Goal: Task Accomplishment & Management: Manage account settings

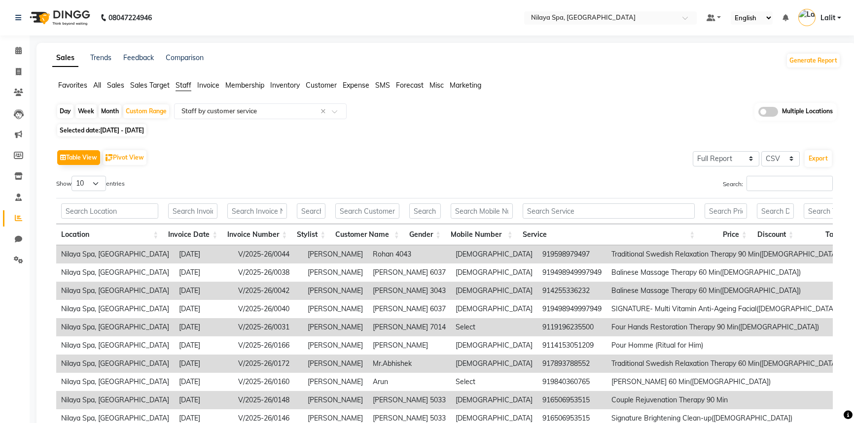
select select "full_report"
select select "csv"
click at [116, 87] on span "Sales" at bounding box center [115, 85] width 17 height 9
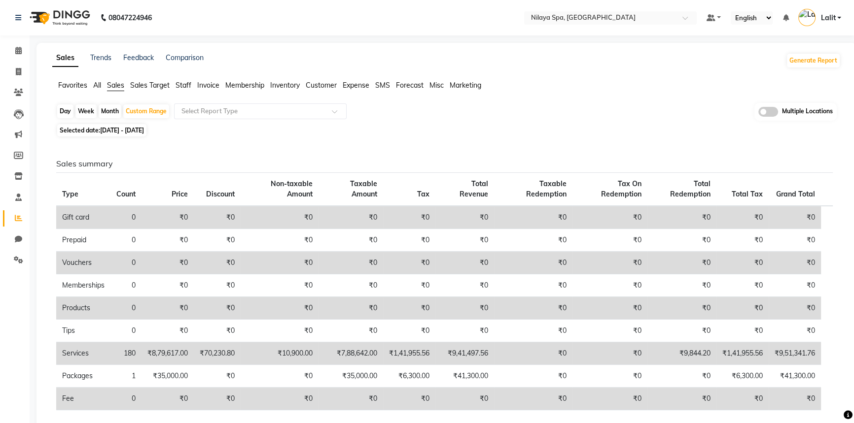
click at [262, 140] on div "Sales summary Type Count Price Discount Non-taxable Amount Taxable Amount Tax T…" at bounding box center [444, 420] width 792 height 560
click at [187, 82] on span "Staff" at bounding box center [184, 85] width 16 height 9
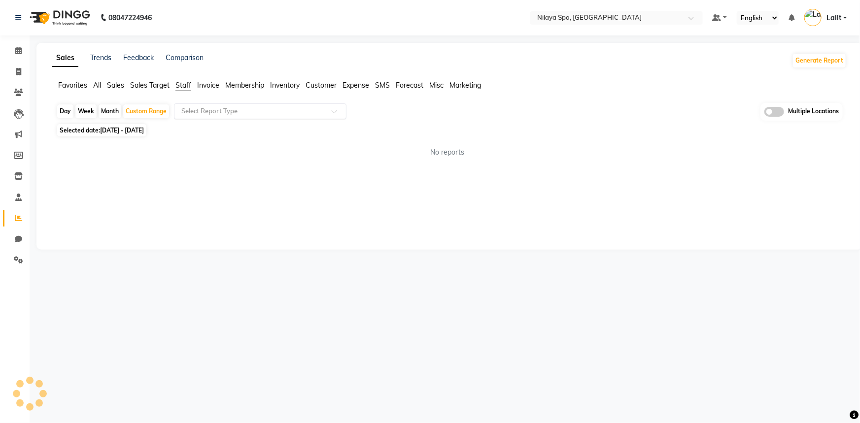
click at [215, 112] on input "text" at bounding box center [250, 111] width 142 height 10
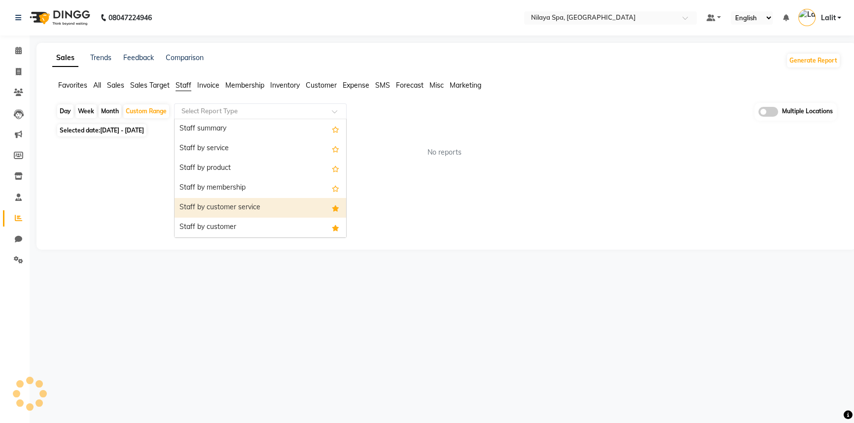
click at [236, 201] on div "Staff by customer service" at bounding box center [261, 208] width 172 height 20
select select "full_report"
select select "csv"
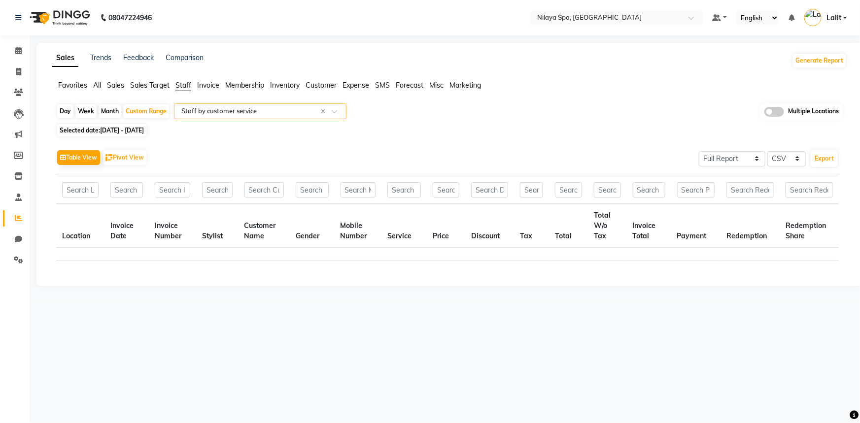
click at [71, 110] on div "Day" at bounding box center [65, 112] width 16 height 14
select select "8"
select select "2025"
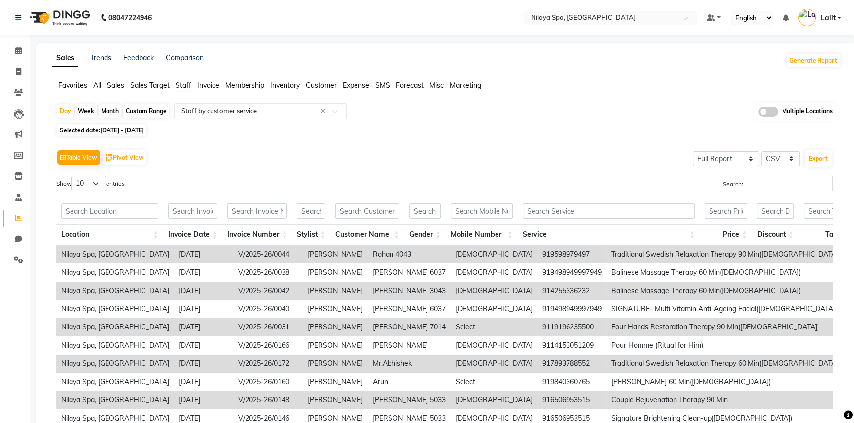
click at [106, 130] on span "[DATE] - [DATE]" at bounding box center [122, 130] width 44 height 7
select select "8"
select select "2025"
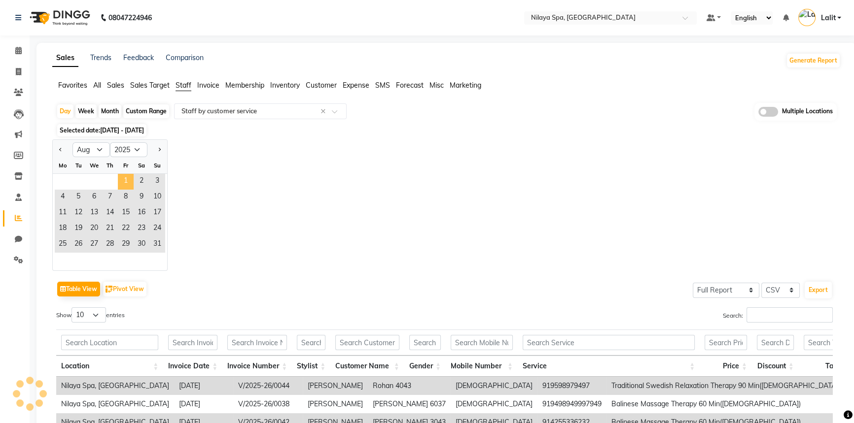
click at [123, 180] on span "1" at bounding box center [126, 182] width 16 height 16
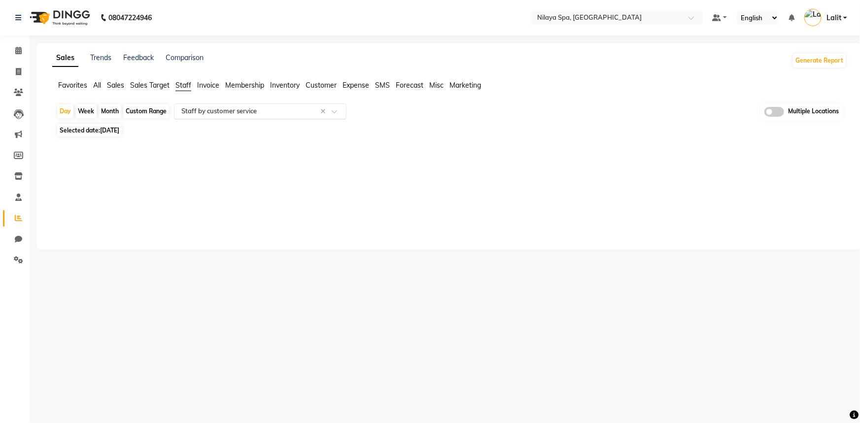
click at [246, 108] on input "text" at bounding box center [250, 111] width 142 height 10
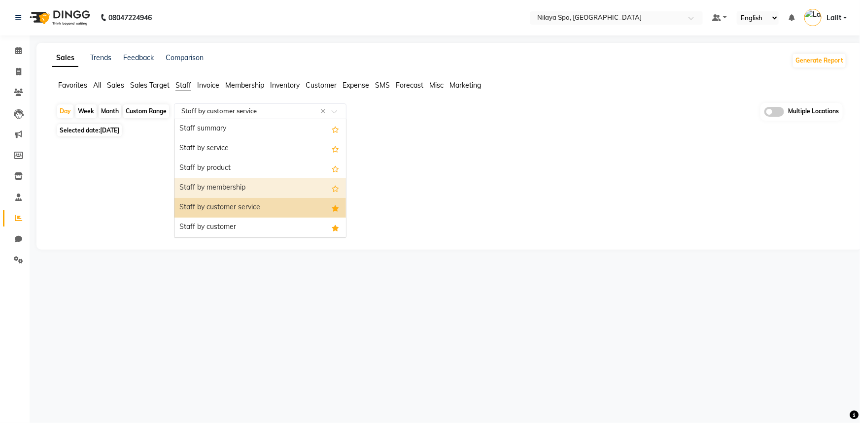
click at [119, 129] on span "[DATE]" at bounding box center [109, 130] width 19 height 7
select select "8"
select select "2025"
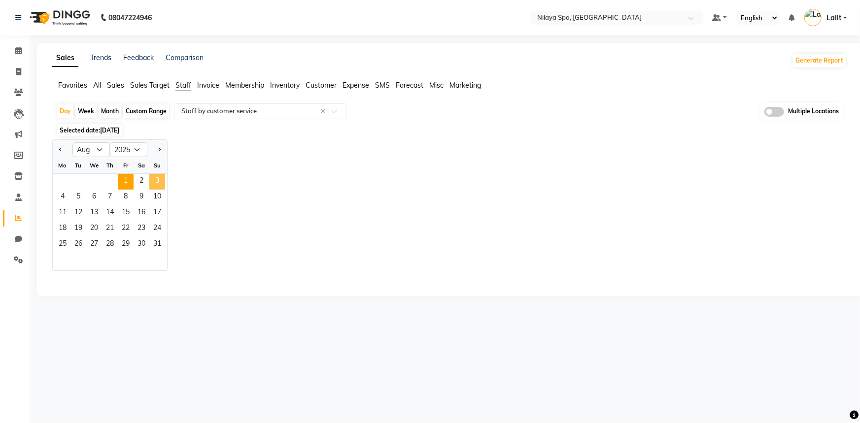
click at [156, 182] on span "3" at bounding box center [157, 182] width 16 height 16
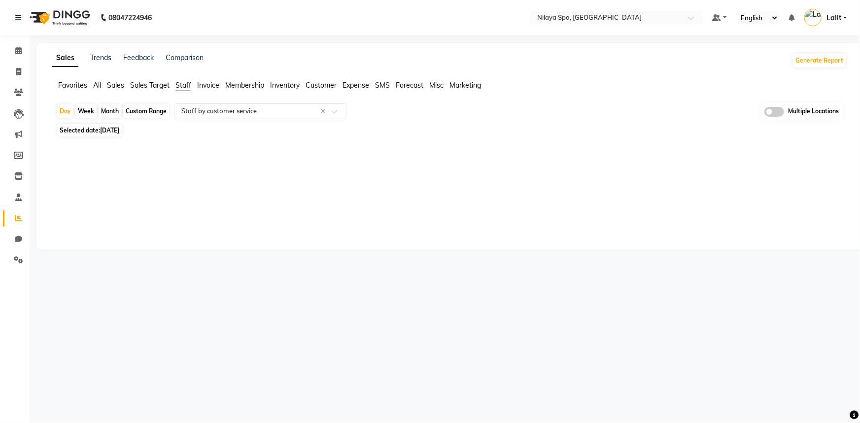
click at [106, 131] on span "[DATE]" at bounding box center [109, 130] width 19 height 7
select select "8"
select select "2025"
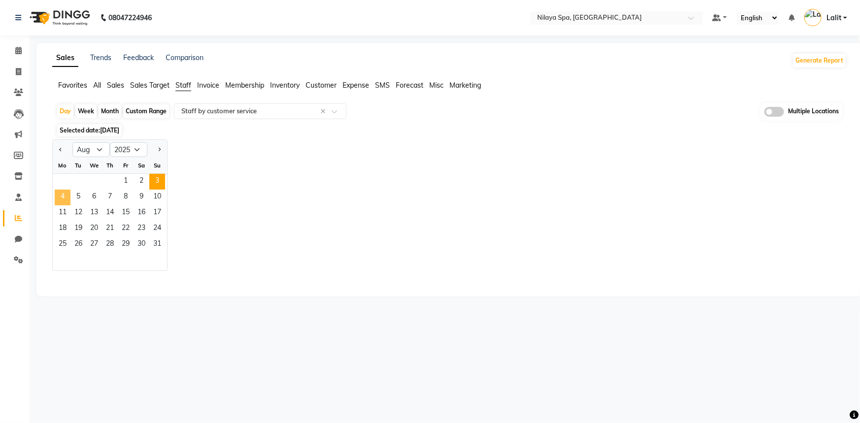
click at [65, 199] on span "4" at bounding box center [63, 198] width 16 height 16
select select "full_report"
select select "csv"
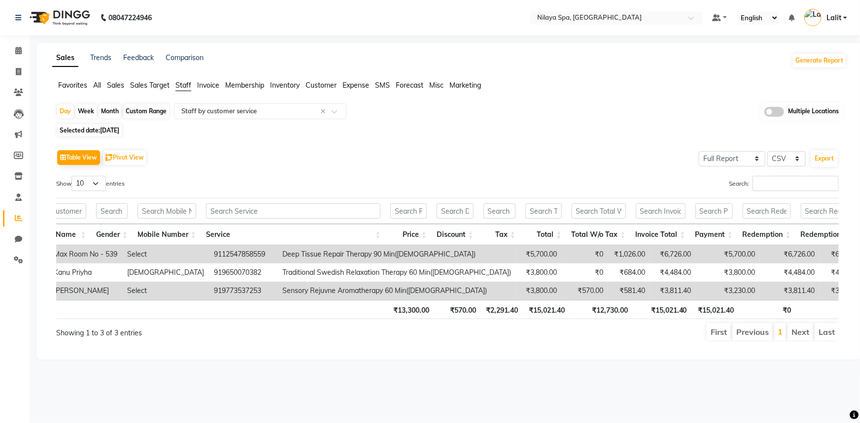
scroll to position [0, 355]
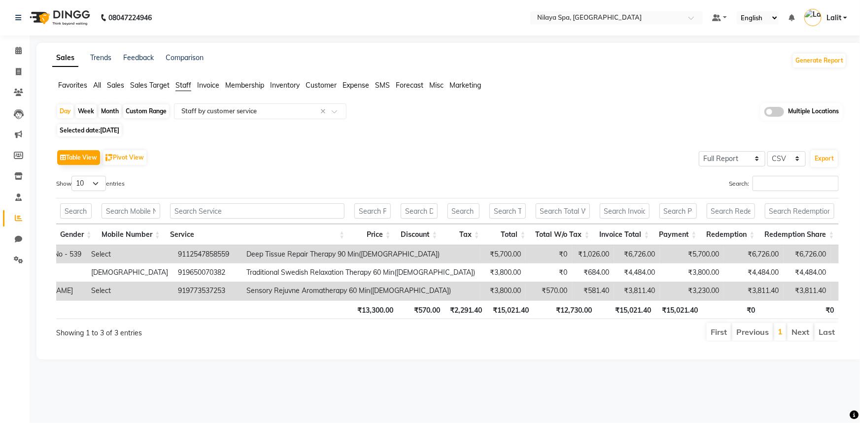
click at [148, 113] on div "Custom Range" at bounding box center [146, 112] width 46 height 14
select select "8"
select select "2025"
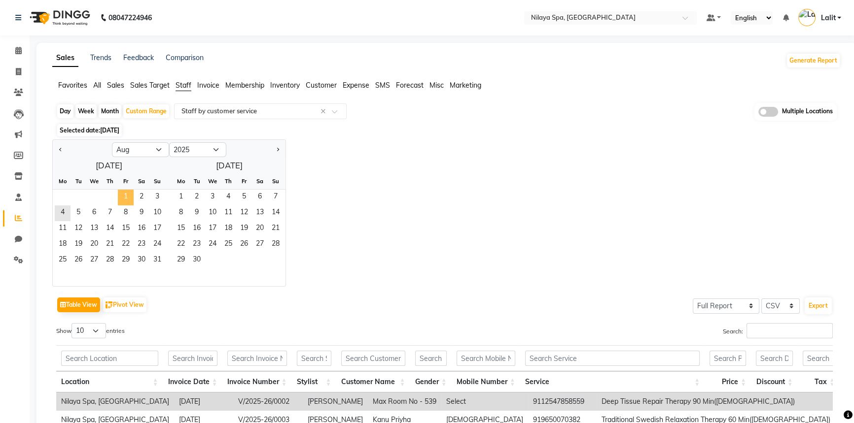
click at [125, 192] on span "1" at bounding box center [126, 198] width 16 height 16
click at [166, 265] on div "29 30" at bounding box center [225, 261] width 120 height 16
click at [162, 265] on span "31" at bounding box center [157, 261] width 16 height 16
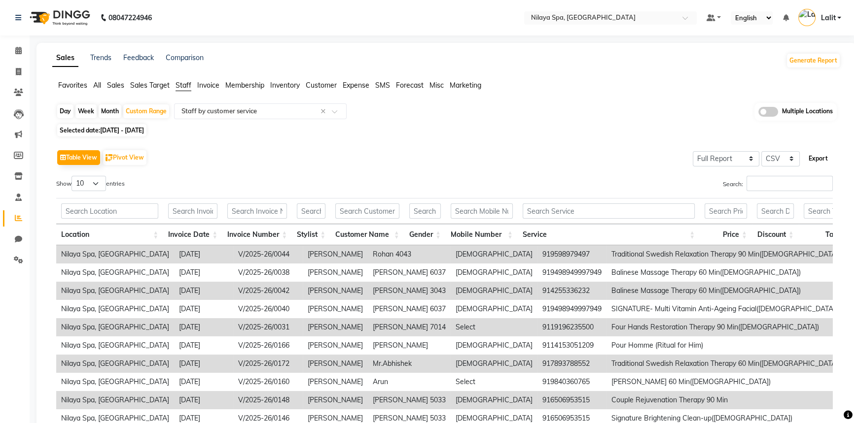
click at [811, 157] on button "Export" at bounding box center [818, 158] width 27 height 17
click at [69, 114] on div "Day" at bounding box center [65, 112] width 16 height 14
select select "8"
select select "2025"
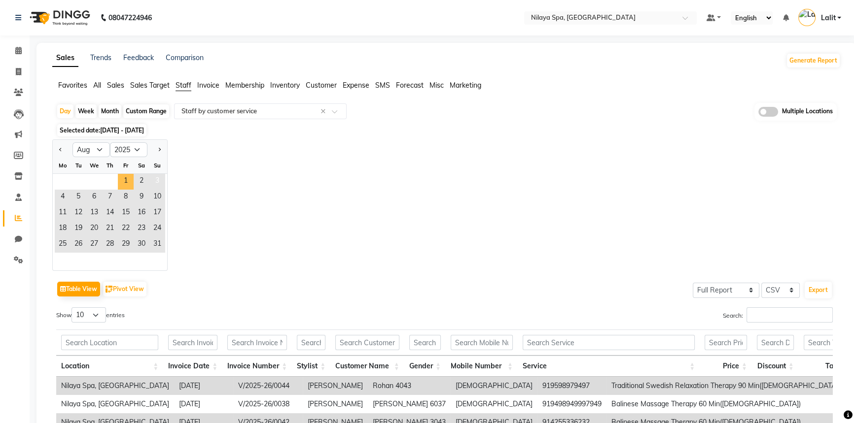
click at [123, 180] on span "1" at bounding box center [126, 182] width 16 height 16
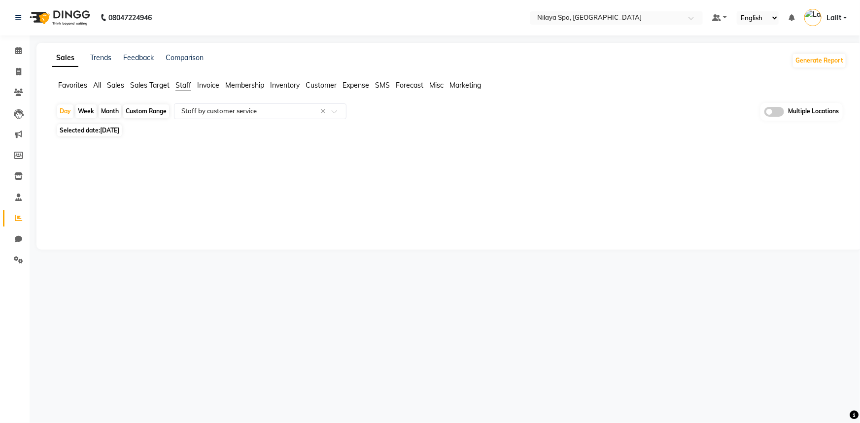
drag, startPoint x: 97, startPoint y: 139, endPoint x: 107, endPoint y: 135, distance: 11.5
click at [99, 138] on div "Day Week Month Custom Range Select Report Type × Staff by customer service × Mu…" at bounding box center [449, 129] width 795 height 52
click at [108, 135] on span "Selected date: [DATE]" at bounding box center [89, 130] width 65 height 12
select select "8"
select select "2025"
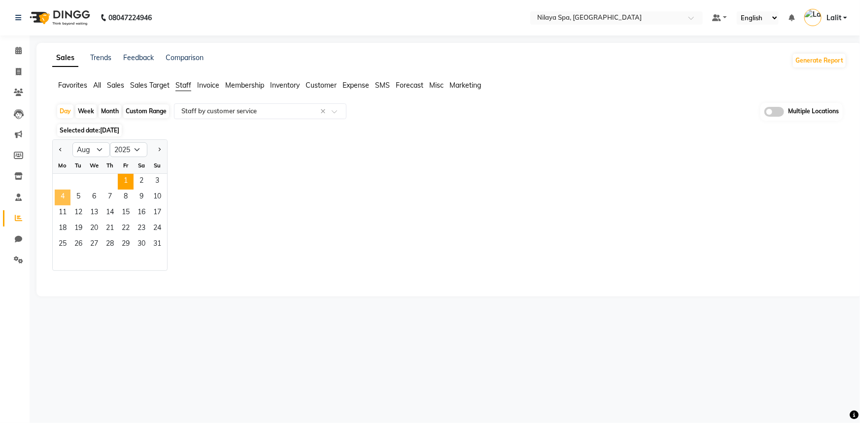
click at [63, 199] on span "4" at bounding box center [63, 198] width 16 height 16
select select "full_report"
select select "csv"
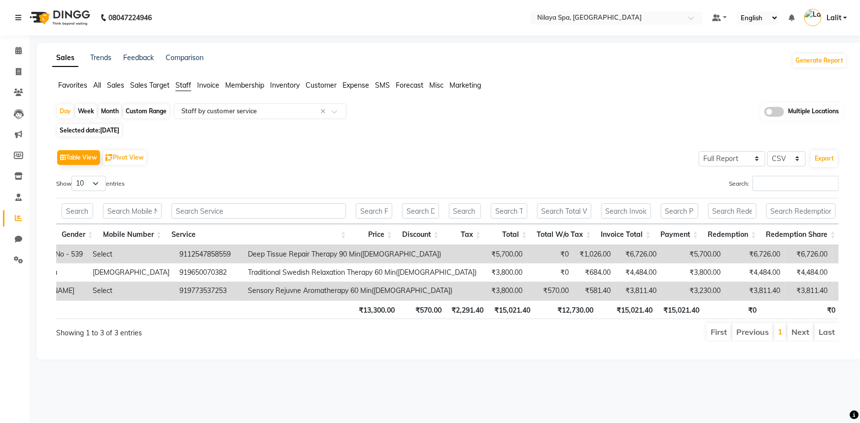
scroll to position [0, 0]
click at [111, 131] on span "[DATE]" at bounding box center [109, 130] width 19 height 7
select select "8"
select select "2025"
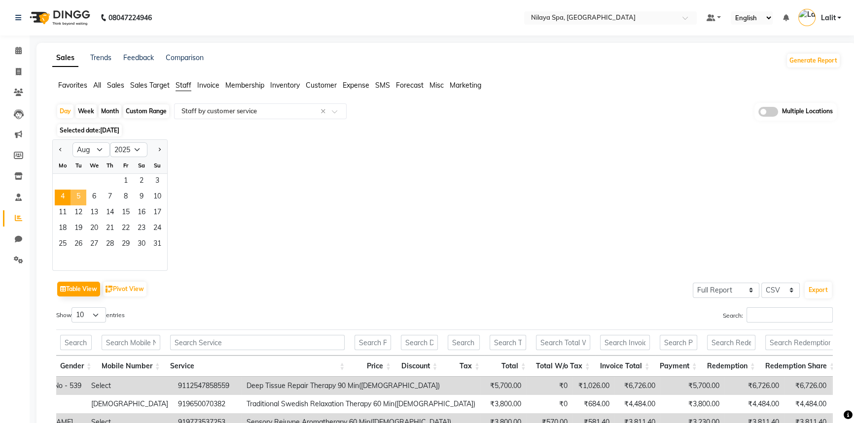
click at [79, 198] on span "5" at bounding box center [78, 198] width 16 height 16
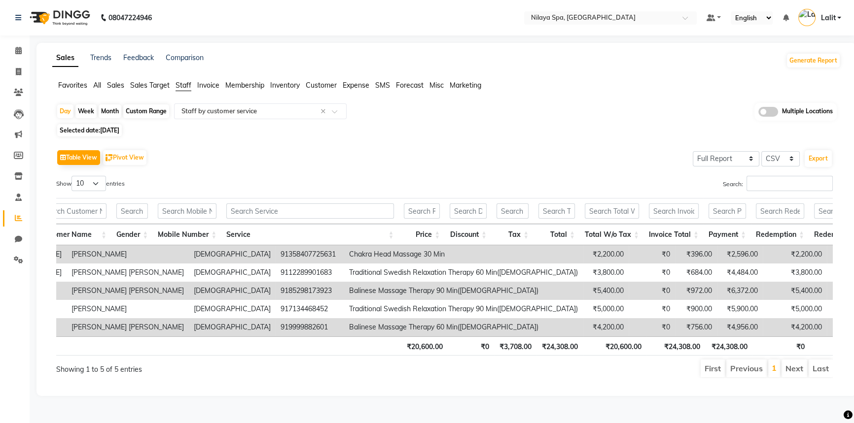
scroll to position [0, 303]
click at [119, 130] on span "[DATE]" at bounding box center [109, 130] width 19 height 7
select select "8"
select select "2025"
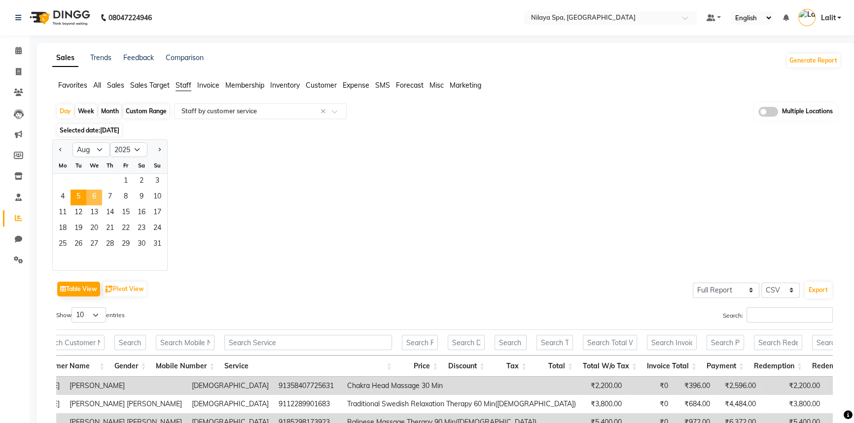
click at [98, 200] on span "6" at bounding box center [94, 198] width 16 height 16
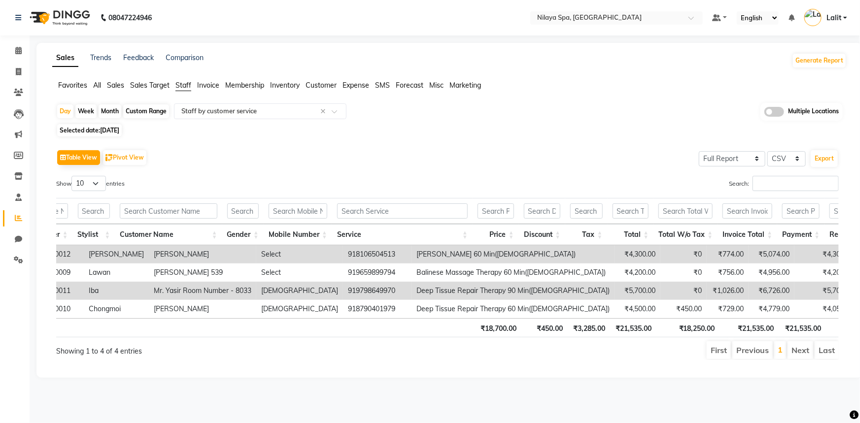
scroll to position [0, 224]
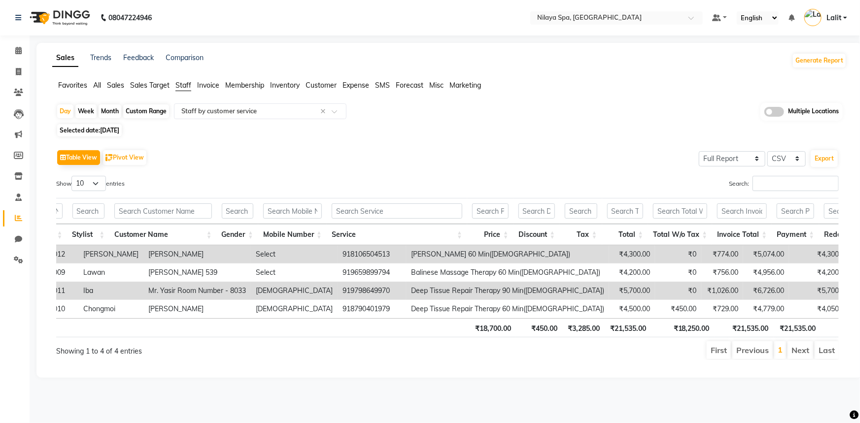
click at [101, 131] on span "Selected date: [DATE]" at bounding box center [89, 130] width 65 height 12
select select "8"
select select "2025"
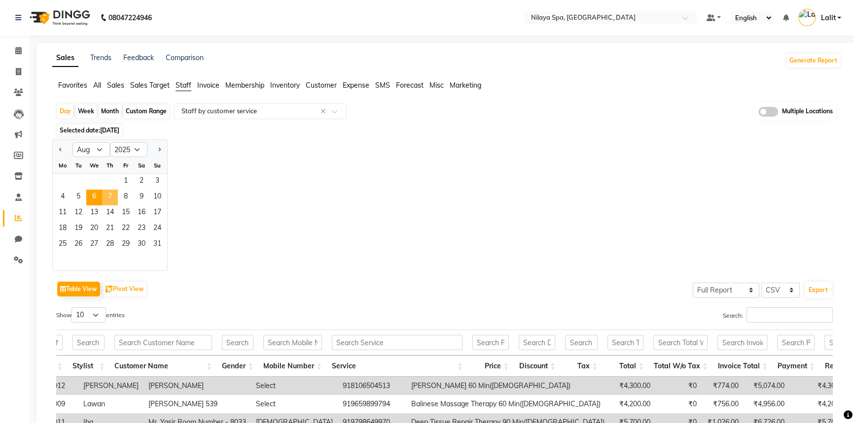
click at [113, 202] on span "7" at bounding box center [110, 198] width 16 height 16
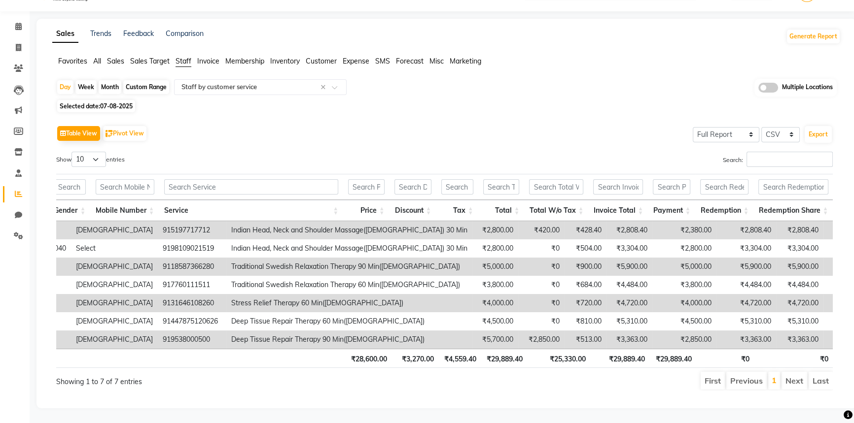
scroll to position [0, 0]
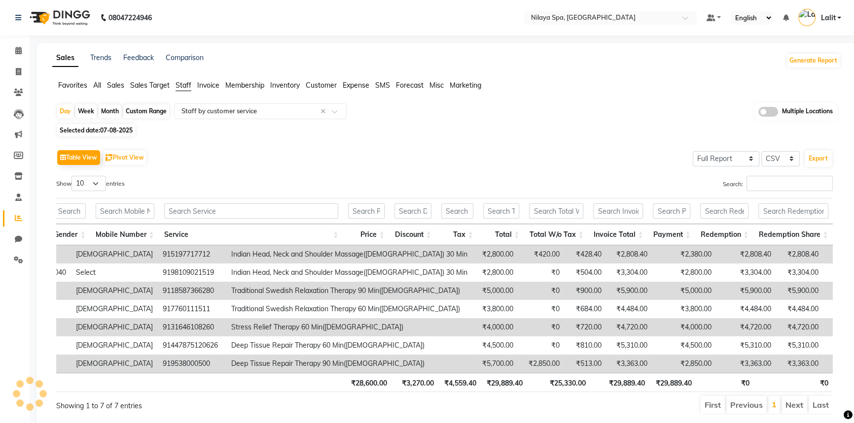
click at [111, 132] on span "07-08-2025" at bounding box center [116, 130] width 33 height 7
select select "8"
select select "2025"
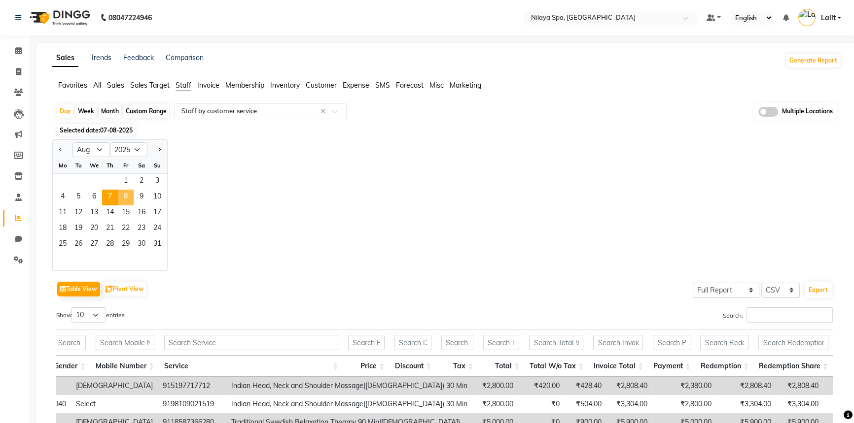
click at [130, 199] on span "8" at bounding box center [126, 198] width 16 height 16
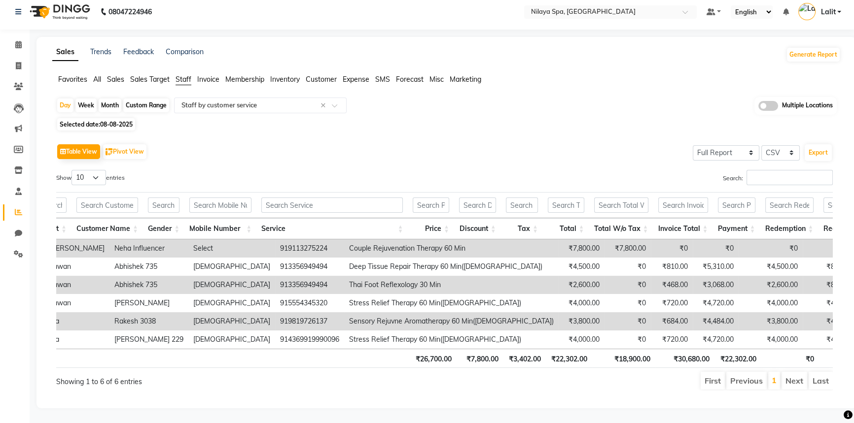
scroll to position [0, 271]
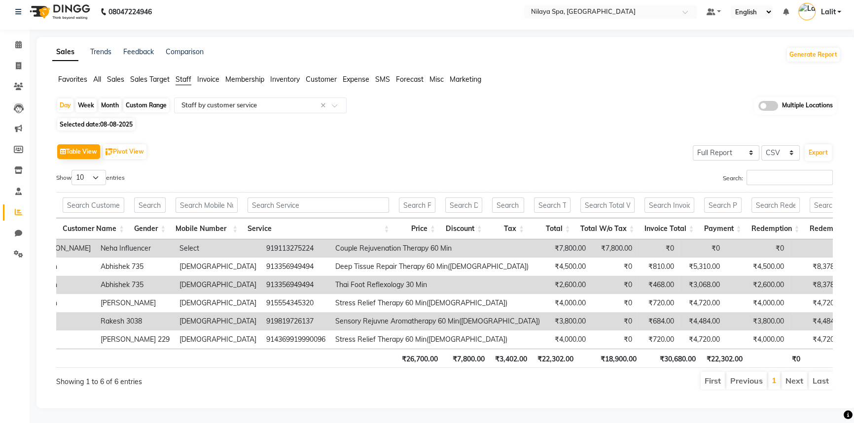
click at [117, 118] on span "Selected date: [DATE]" at bounding box center [96, 124] width 78 height 12
select select "8"
select select "2025"
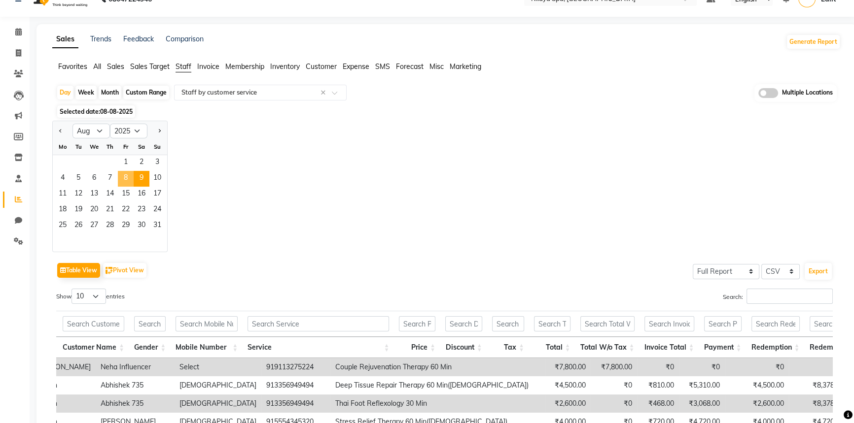
click at [134, 179] on span "9" at bounding box center [142, 179] width 16 height 16
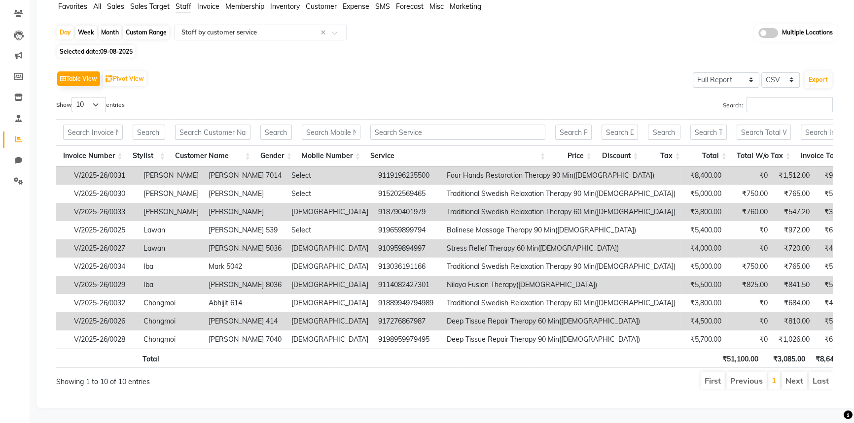
scroll to position [0, 371]
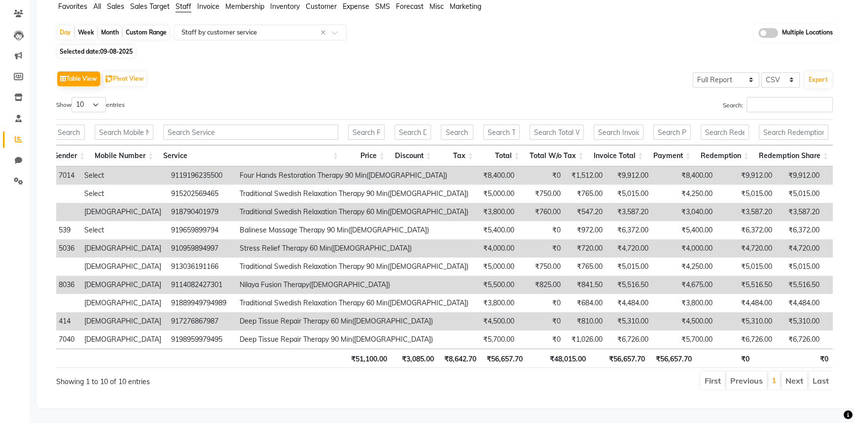
click at [125, 48] on span "09-08-2025" at bounding box center [116, 51] width 33 height 7
select select "8"
select select "2025"
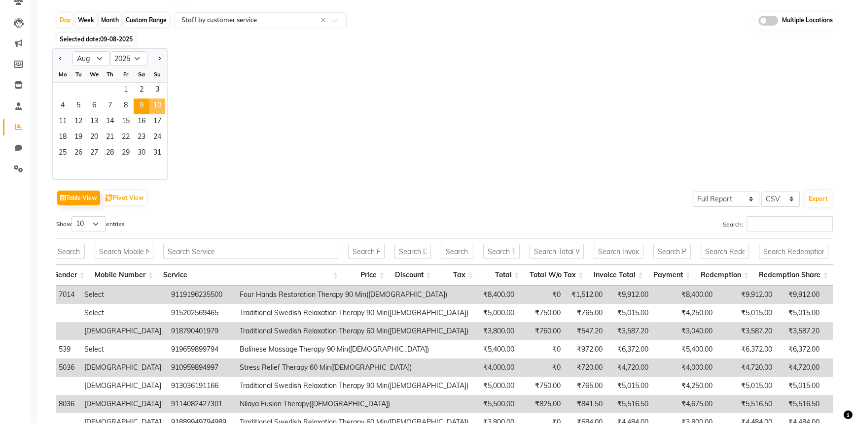
click at [155, 107] on span "10" at bounding box center [157, 107] width 16 height 16
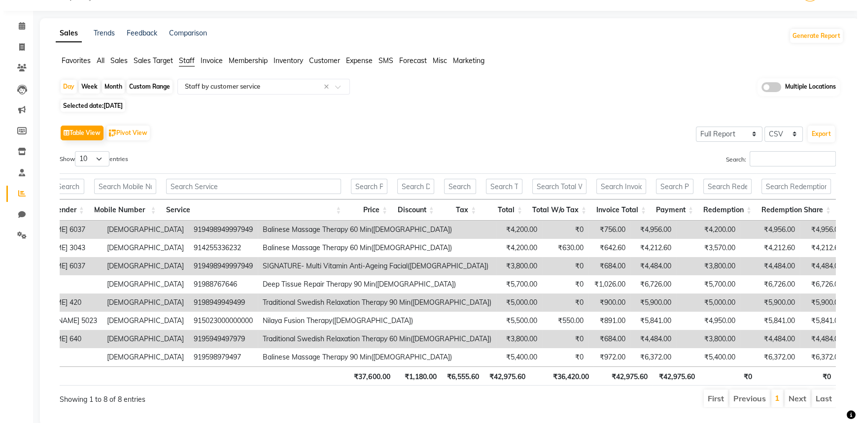
scroll to position [0, 0]
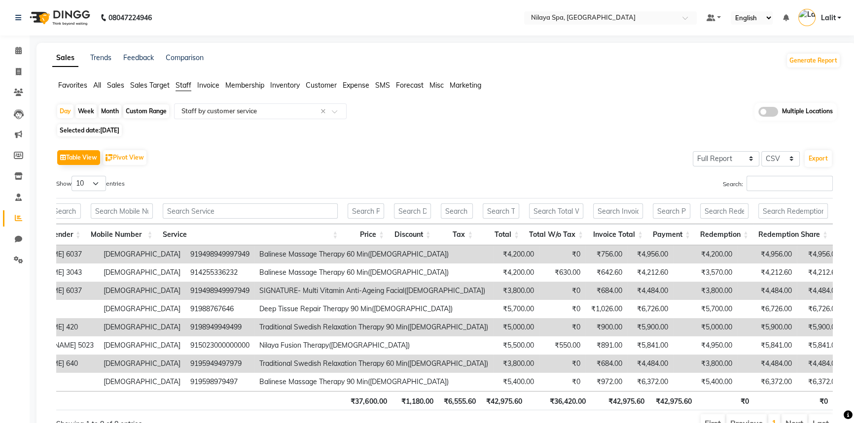
click at [122, 134] on span "Selected date: [DATE]" at bounding box center [89, 130] width 65 height 12
select select "8"
select select "2025"
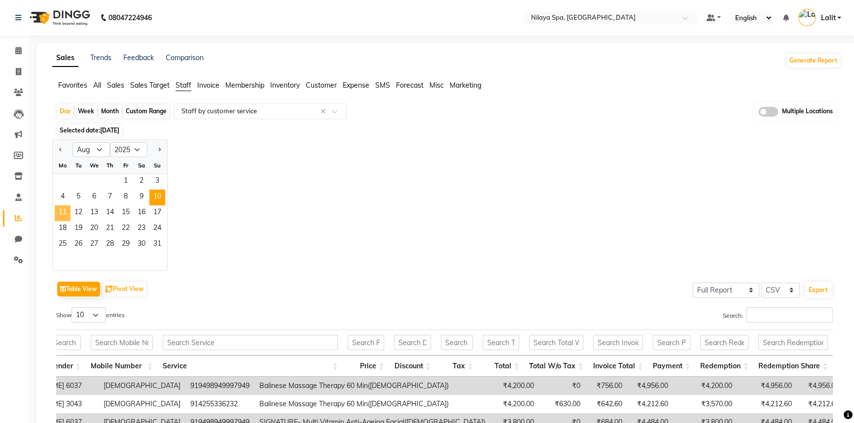
click at [55, 218] on span "11" at bounding box center [63, 214] width 16 height 16
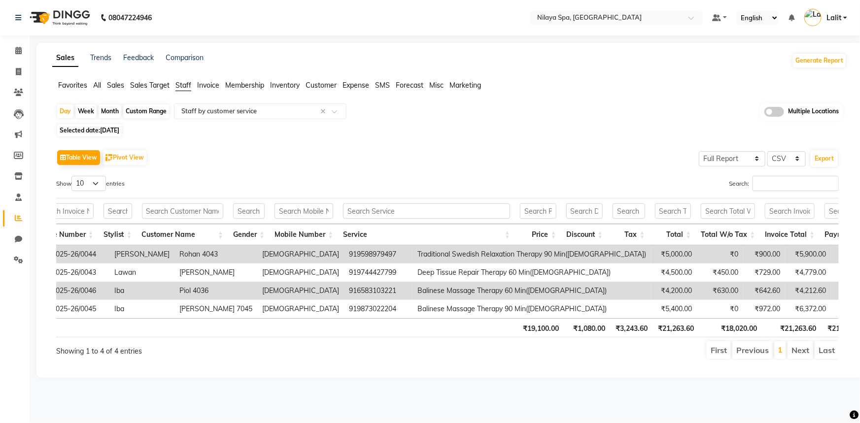
scroll to position [0, 359]
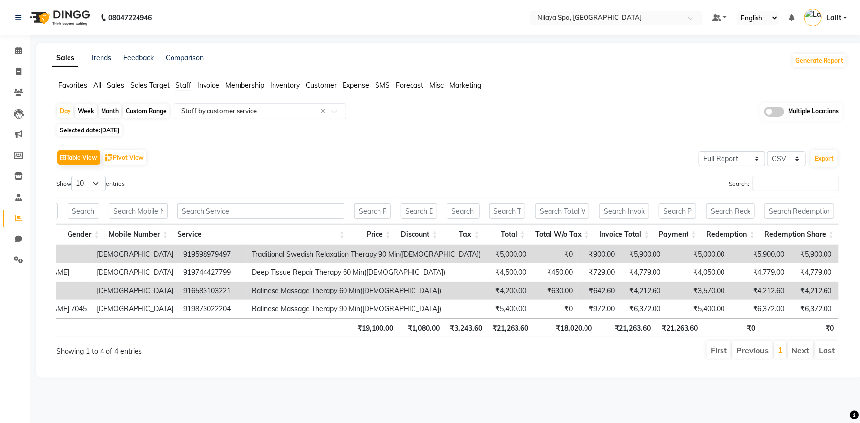
click at [94, 132] on span "Selected date: [DATE]" at bounding box center [89, 130] width 65 height 12
select select "8"
select select "2025"
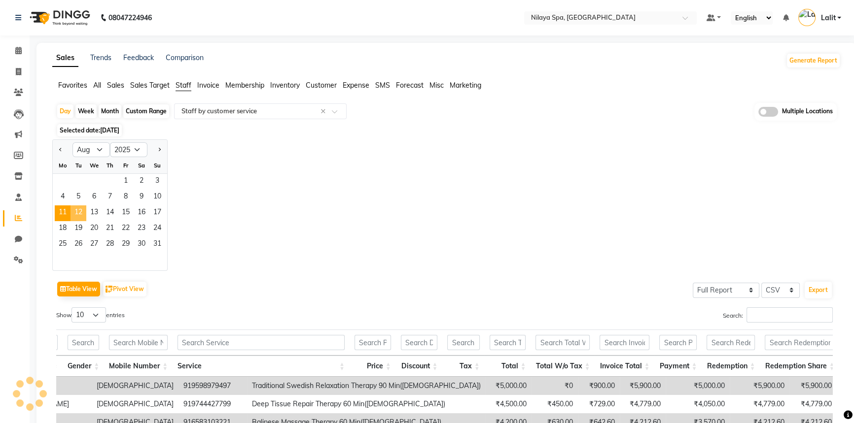
drag, startPoint x: 88, startPoint y: 212, endPoint x: 83, endPoint y: 213, distance: 5.6
click at [83, 213] on div "11 12 13 14 15 16 17" at bounding box center [110, 214] width 114 height 16
click at [83, 213] on span "12" at bounding box center [78, 214] width 16 height 16
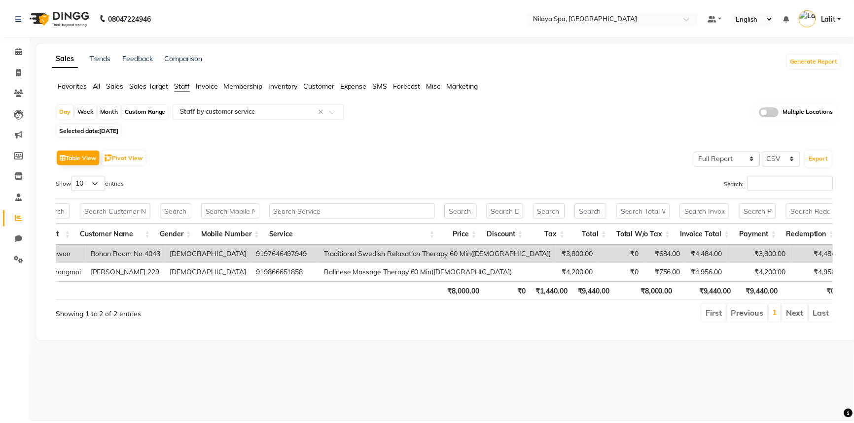
scroll to position [0, 343]
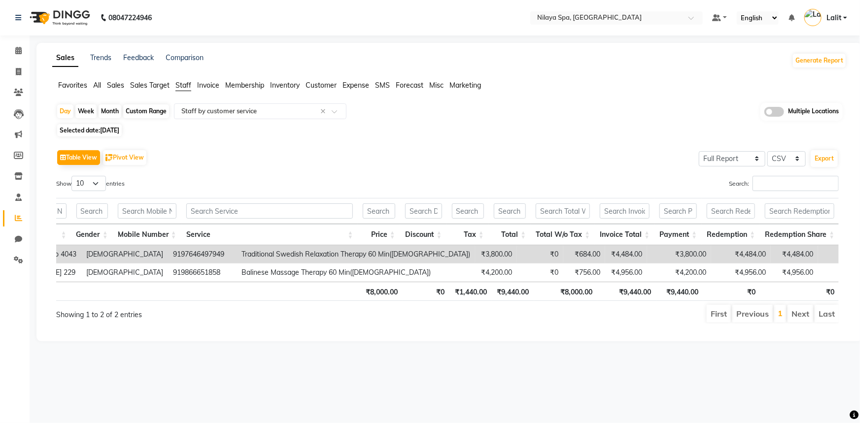
click at [119, 132] on span "[DATE]" at bounding box center [109, 130] width 19 height 7
select select "8"
select select "2025"
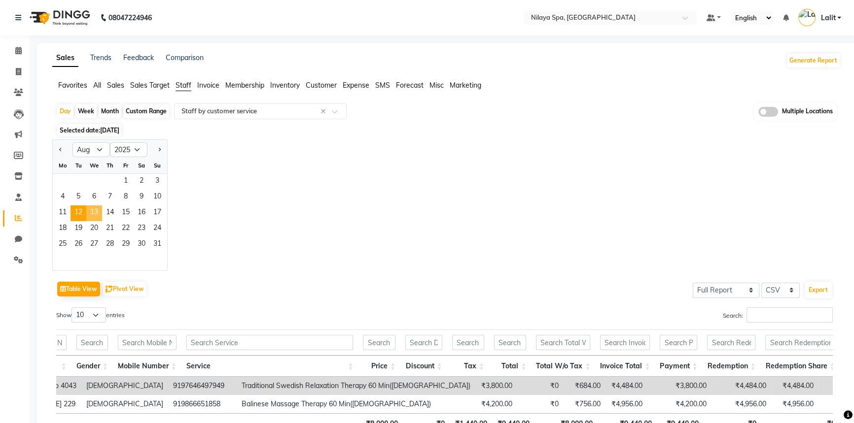
click at [99, 214] on span "13" at bounding box center [94, 214] width 16 height 16
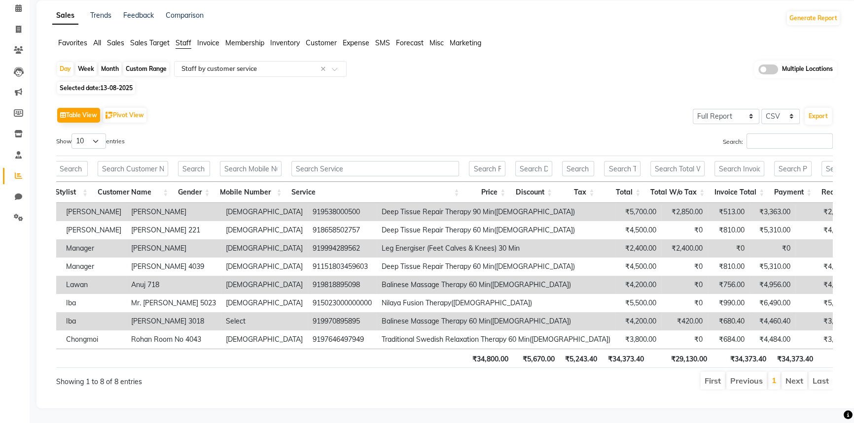
scroll to position [0, 363]
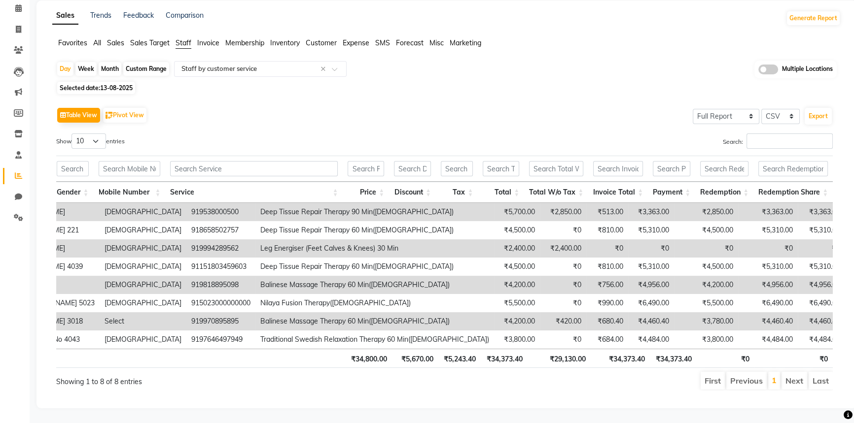
click at [120, 82] on span "Selected date: [DATE]" at bounding box center [96, 88] width 78 height 12
select select "8"
select select "2025"
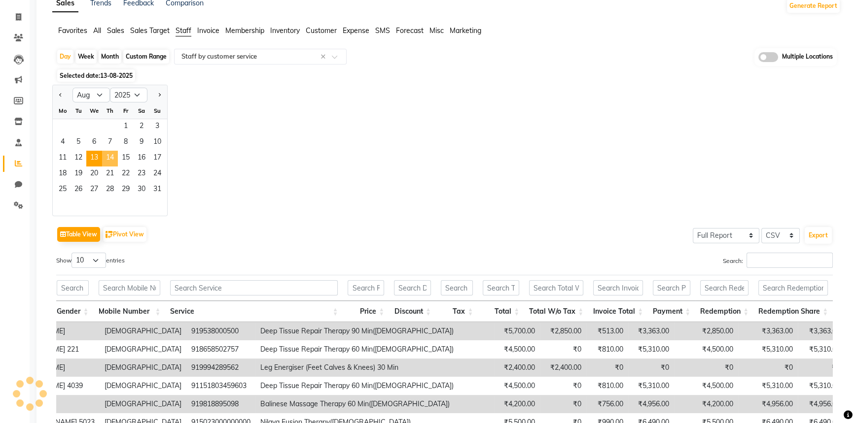
click at [110, 160] on span "14" at bounding box center [110, 159] width 16 height 16
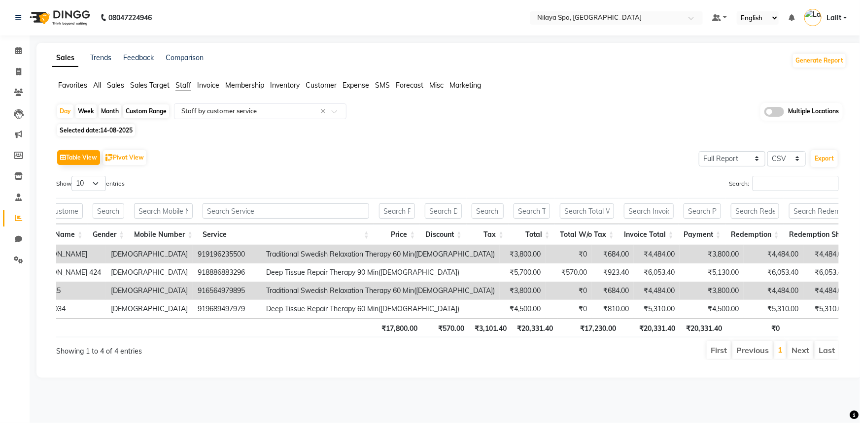
scroll to position [0, 327]
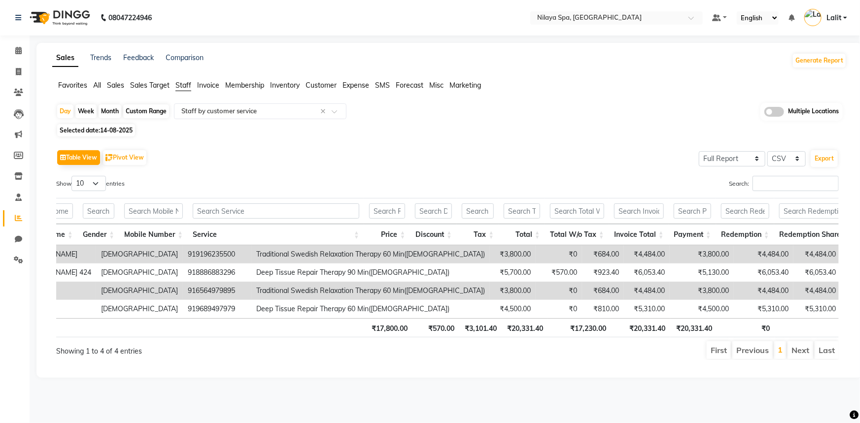
click at [99, 128] on span "Selected date: [DATE]" at bounding box center [96, 130] width 78 height 12
select select "8"
select select "2025"
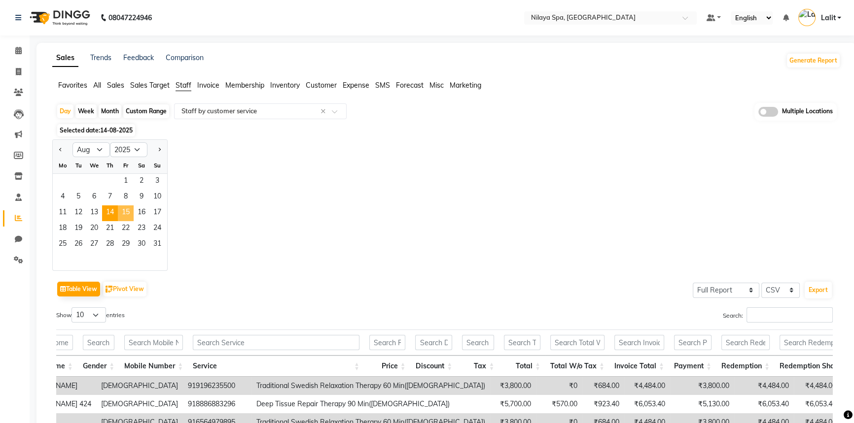
click at [126, 212] on span "15" at bounding box center [126, 214] width 16 height 16
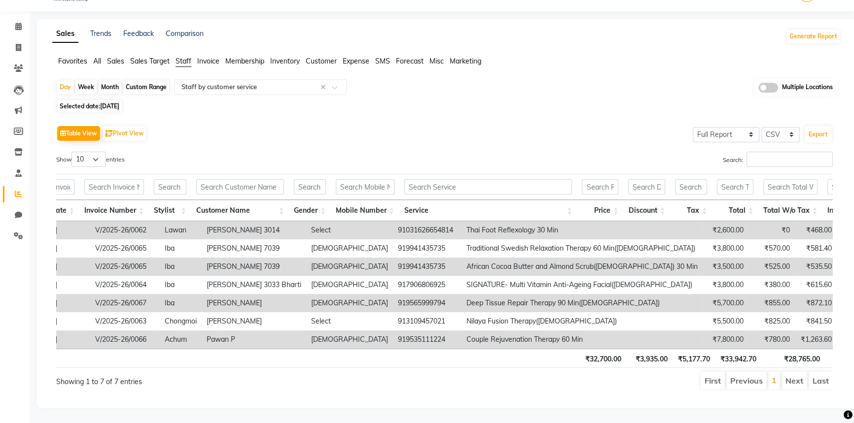
scroll to position [0, 261]
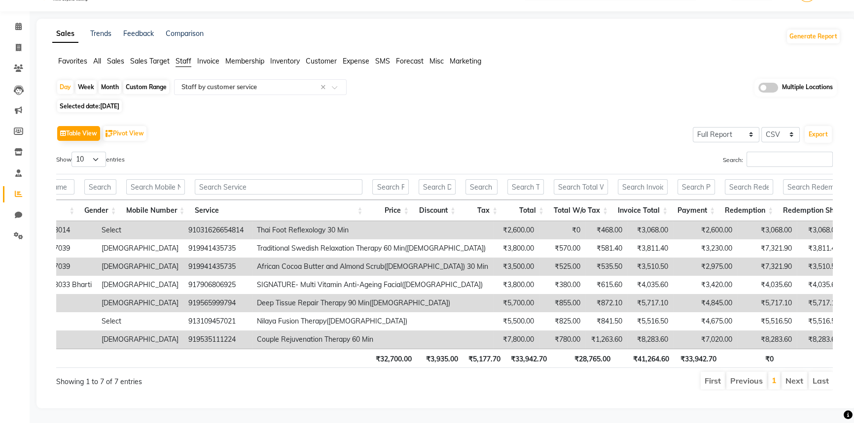
click at [108, 86] on div "Day Week Month Custom Range Select Report Type × Staff by customer service × Mu…" at bounding box center [446, 239] width 788 height 320
click at [110, 103] on span "[DATE]" at bounding box center [109, 106] width 19 height 7
select select "8"
select select "2025"
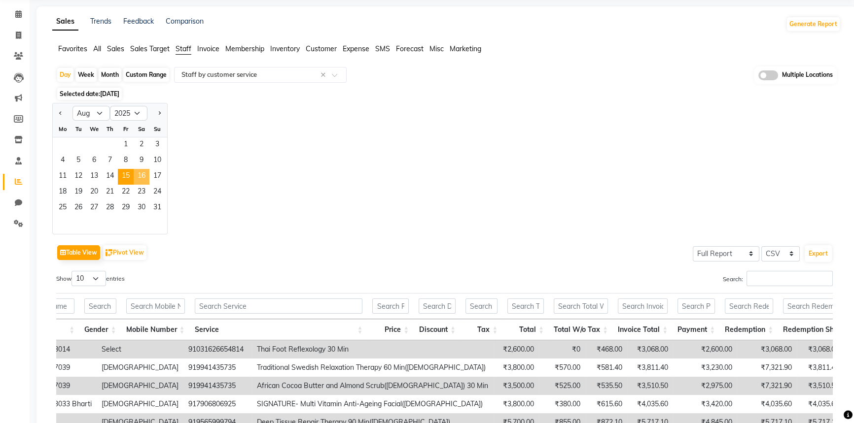
click at [144, 179] on span "16" at bounding box center [142, 177] width 16 height 16
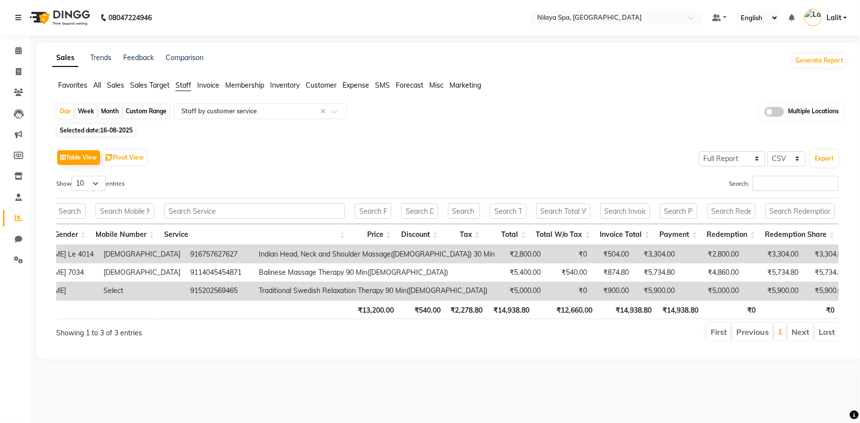
click at [96, 127] on span "Selected date: [DATE]" at bounding box center [96, 130] width 78 height 12
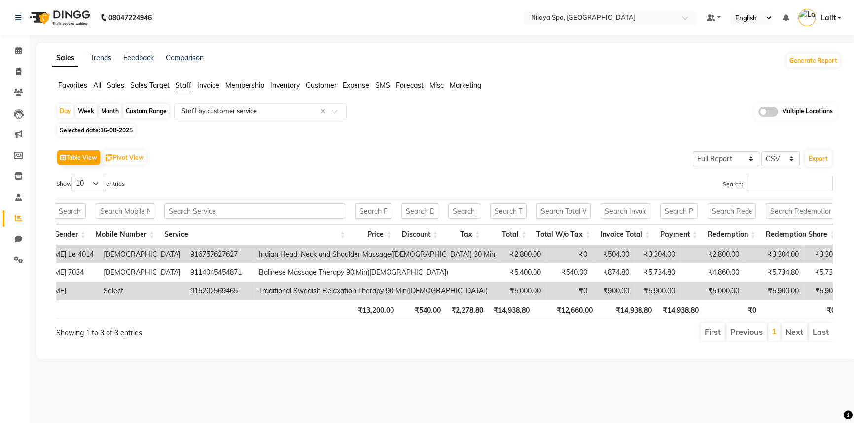
select select "8"
select select "2025"
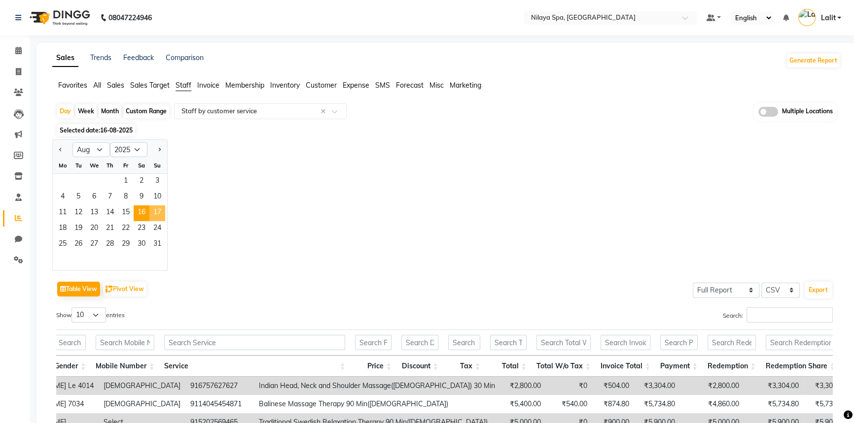
click at [152, 212] on span "17" at bounding box center [157, 214] width 16 height 16
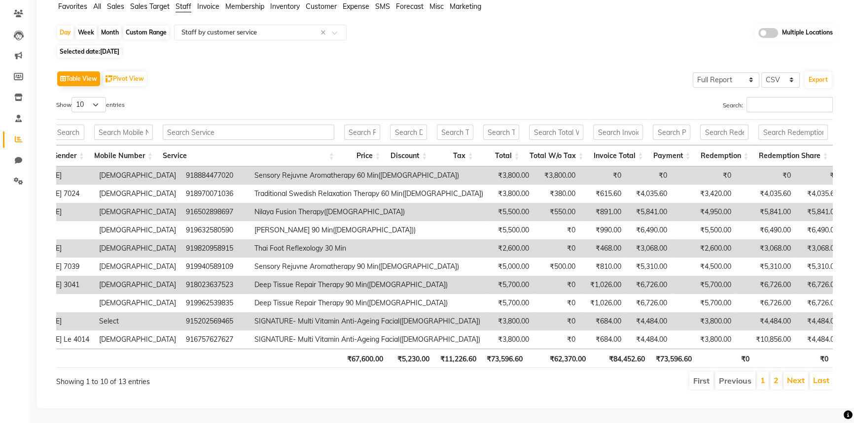
click at [108, 48] on span "[DATE]" at bounding box center [109, 51] width 19 height 7
select select "8"
select select "2025"
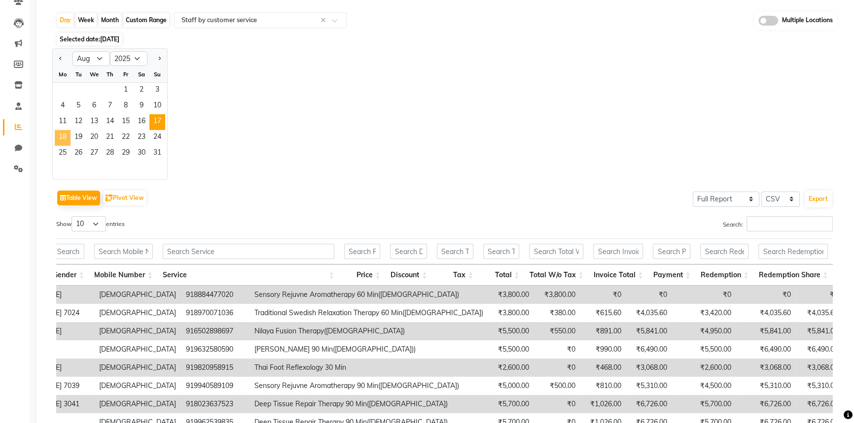
click at [65, 135] on span "18" at bounding box center [63, 138] width 16 height 16
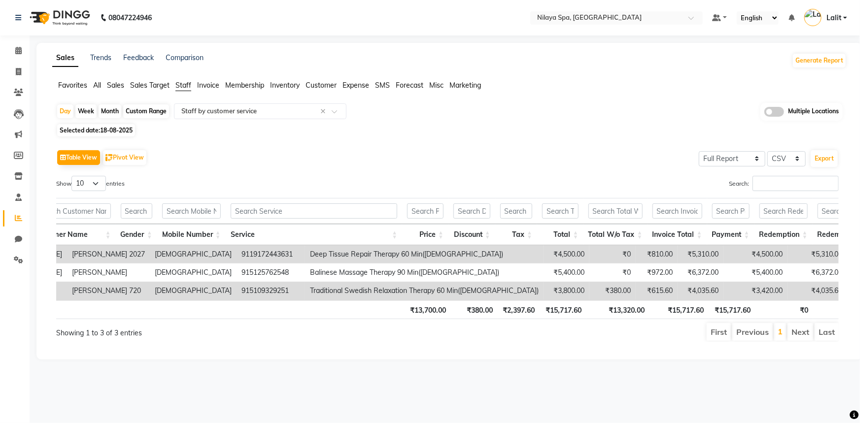
scroll to position [0, 353]
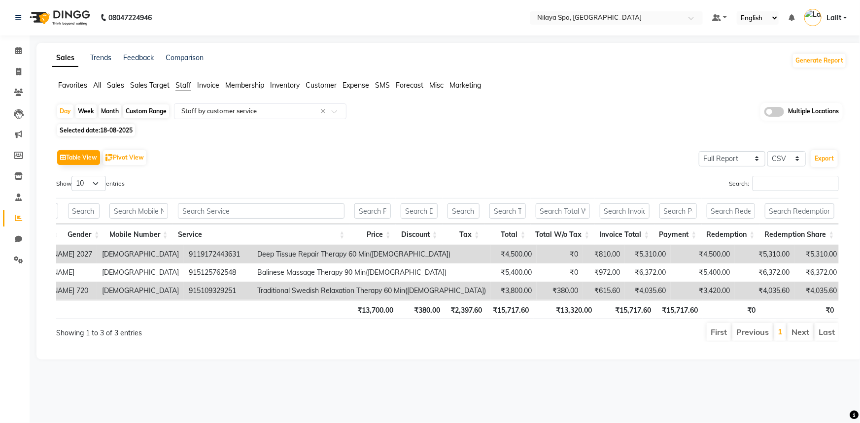
click at [128, 123] on div "Day Week Month Custom Range Select Report Type × Staff by customer service × Mu…" at bounding box center [449, 226] width 795 height 247
click at [130, 128] on span "18-08-2025" at bounding box center [116, 130] width 33 height 7
select select "8"
select select "2025"
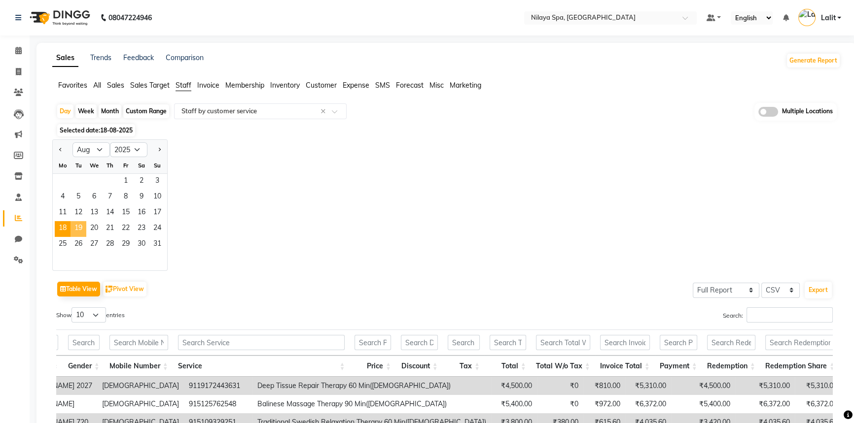
click at [76, 228] on span "19" at bounding box center [78, 229] width 16 height 16
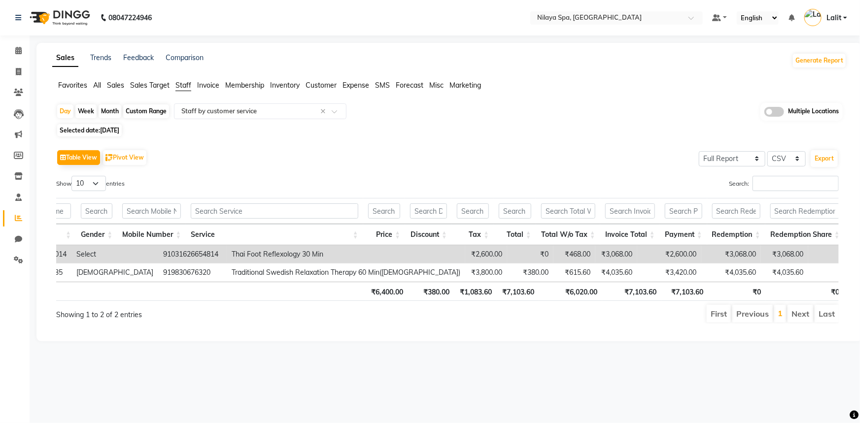
scroll to position [0, 357]
click at [119, 132] on span "[DATE]" at bounding box center [109, 130] width 19 height 7
select select "8"
select select "2025"
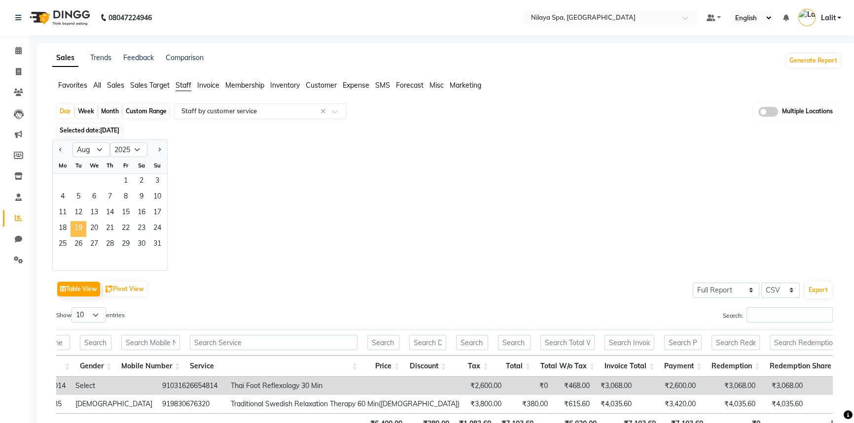
click at [85, 232] on span "19" at bounding box center [78, 229] width 16 height 16
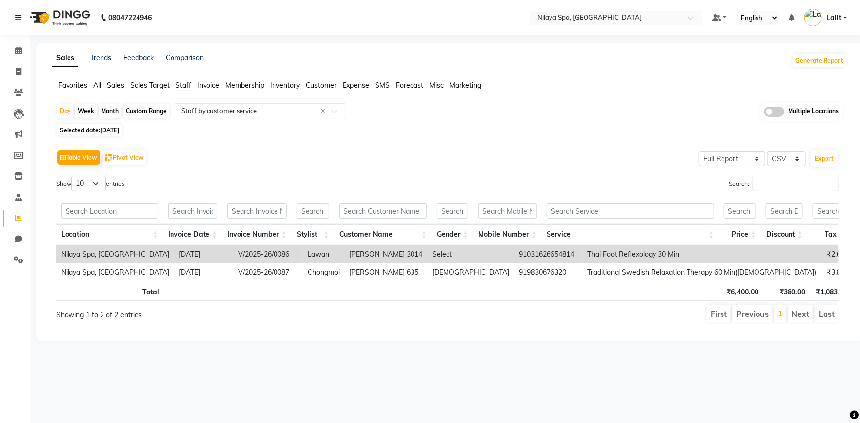
drag, startPoint x: 79, startPoint y: 123, endPoint x: 104, endPoint y: 167, distance: 50.6
click at [79, 123] on div "Day Week Month Custom Range Select Report Type × Staff by customer service × Mu…" at bounding box center [449, 217] width 795 height 229
click at [119, 128] on span "[DATE]" at bounding box center [109, 130] width 19 height 7
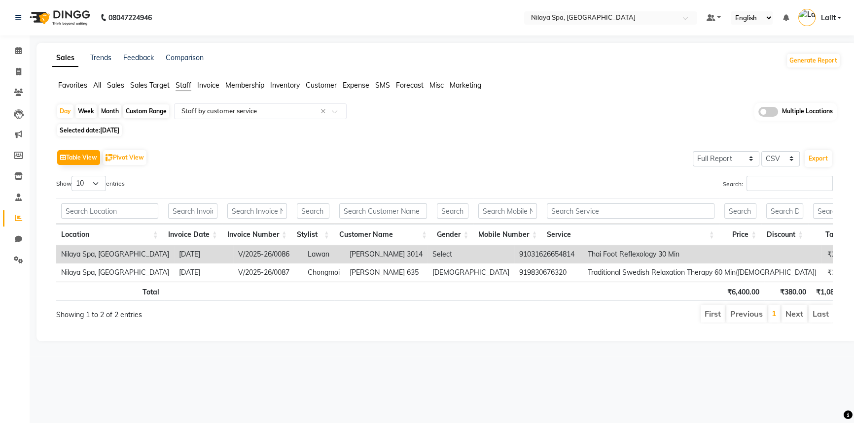
select select "8"
select select "2025"
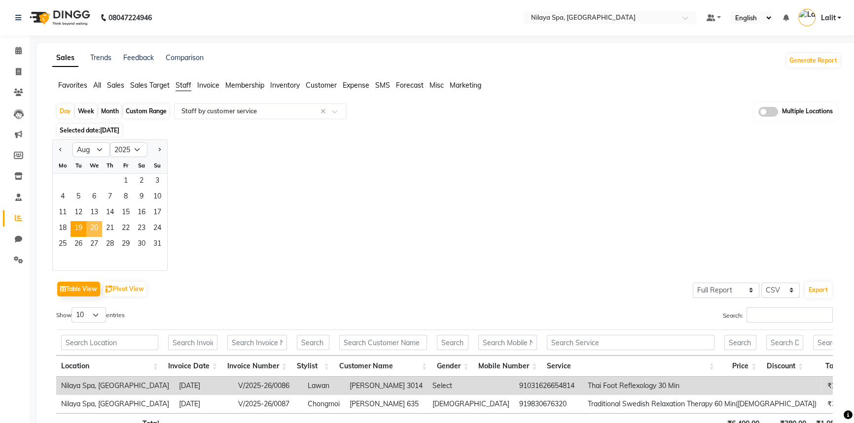
click at [99, 232] on span "20" at bounding box center [94, 229] width 16 height 16
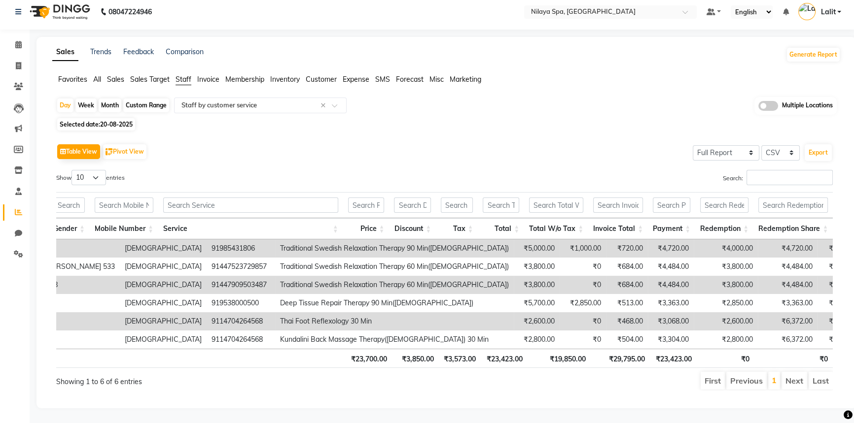
scroll to position [0, 0]
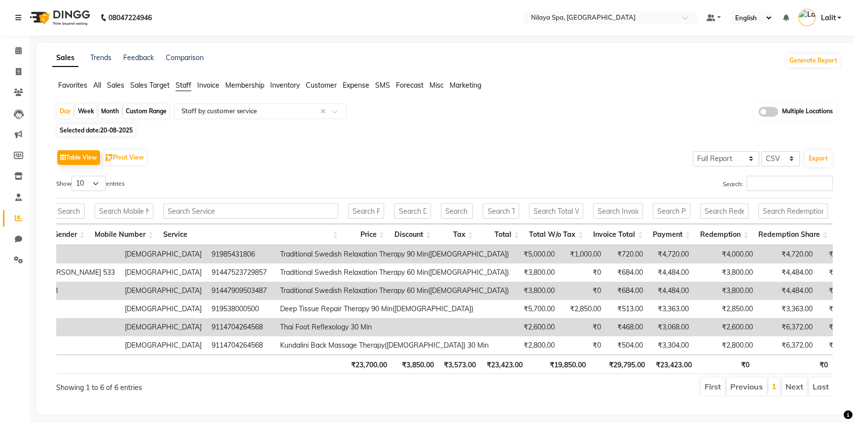
click at [127, 132] on span "20-08-2025" at bounding box center [116, 130] width 33 height 7
select select "8"
select select "2025"
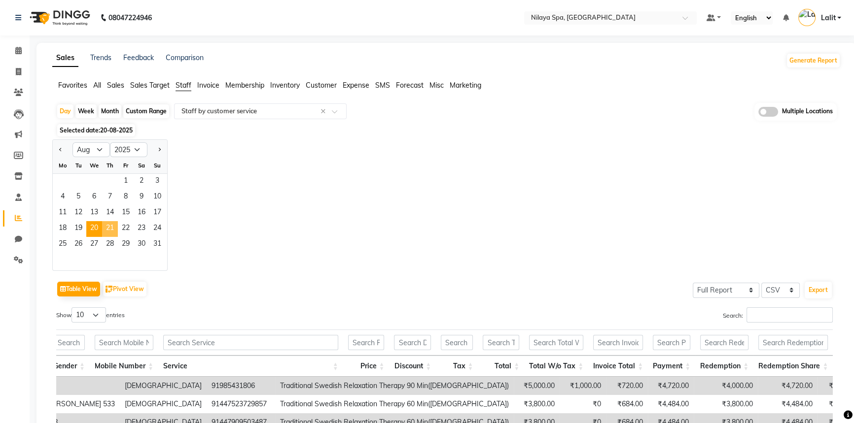
click at [104, 229] on span "21" at bounding box center [110, 229] width 16 height 16
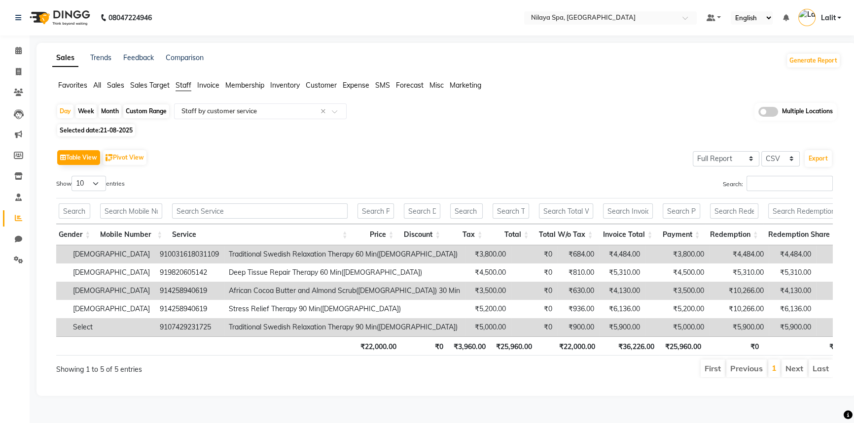
scroll to position [0, 381]
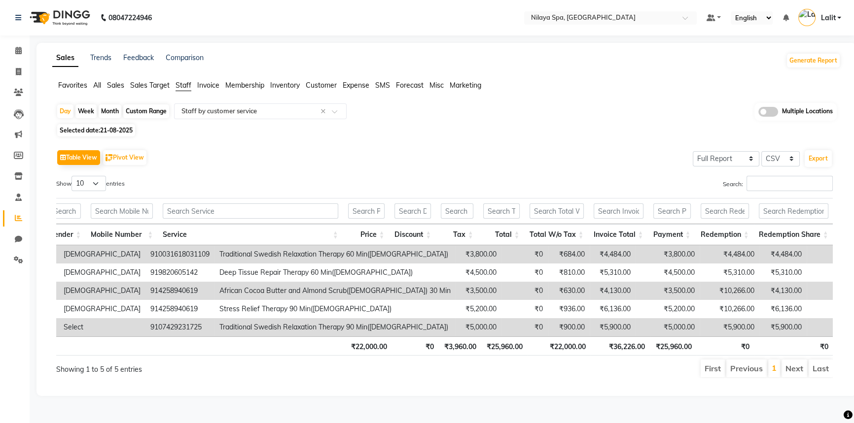
click at [104, 128] on span "21-08-2025" at bounding box center [116, 130] width 33 height 7
select select "8"
select select "2025"
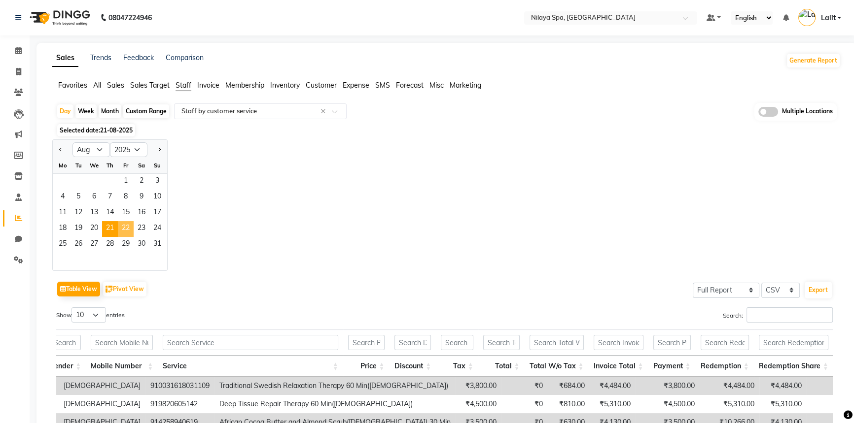
click at [121, 228] on span "22" at bounding box center [126, 229] width 16 height 16
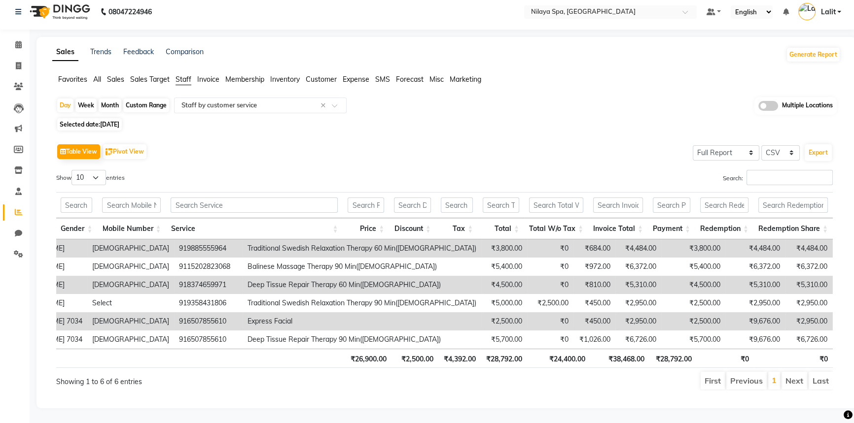
scroll to position [19, 0]
click at [104, 121] on span "[DATE]" at bounding box center [109, 124] width 19 height 7
select select "8"
select select "2025"
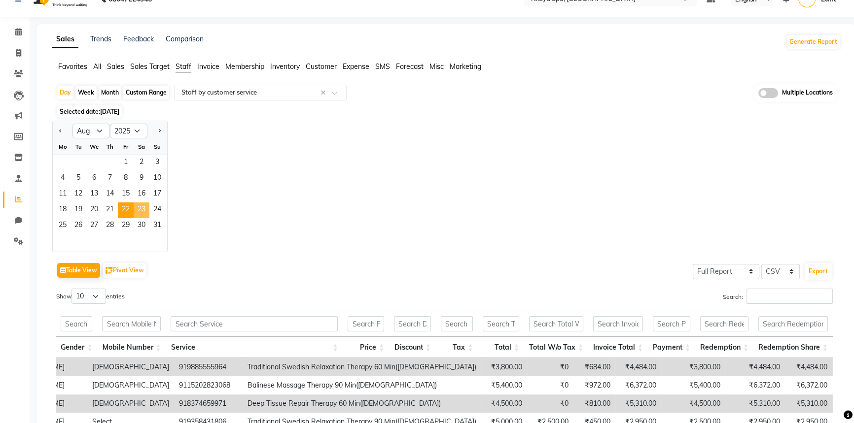
click at [139, 207] on span "23" at bounding box center [142, 211] width 16 height 16
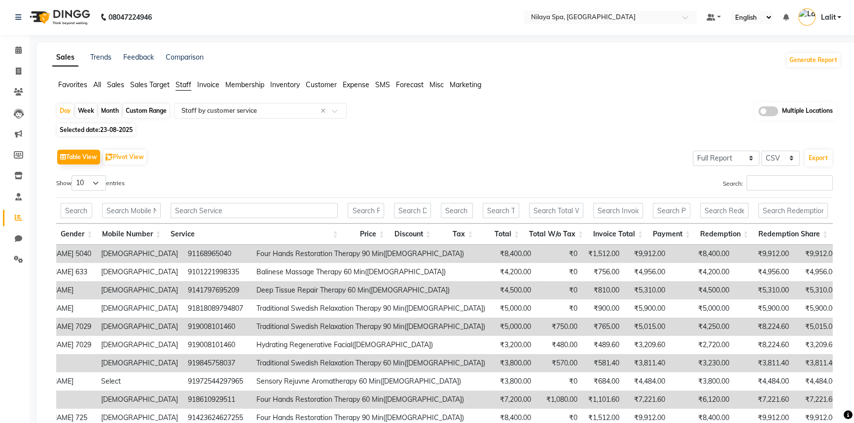
scroll to position [0, 0]
click at [109, 89] on span "Sales" at bounding box center [115, 85] width 17 height 9
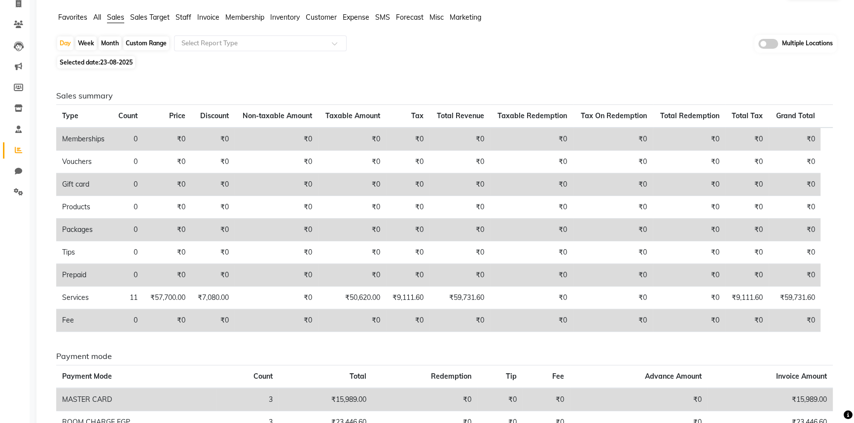
scroll to position [18, 0]
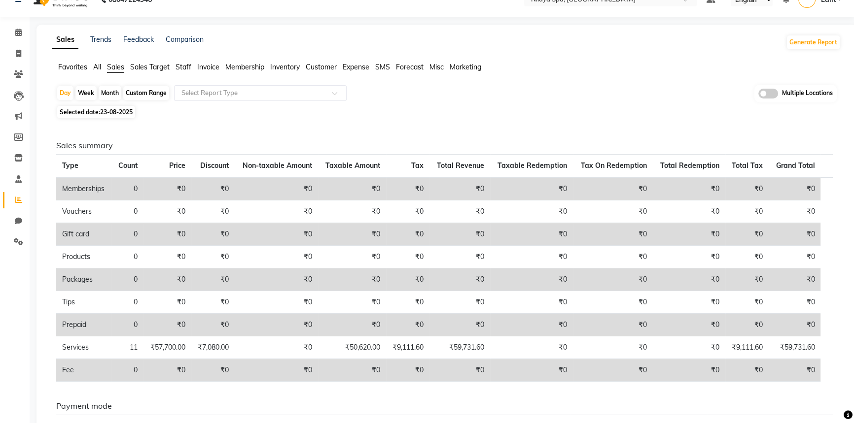
drag, startPoint x: 110, startPoint y: 112, endPoint x: 121, endPoint y: 118, distance: 12.4
click at [111, 112] on span "23-08-2025" at bounding box center [116, 111] width 33 height 7
select select "8"
select select "2025"
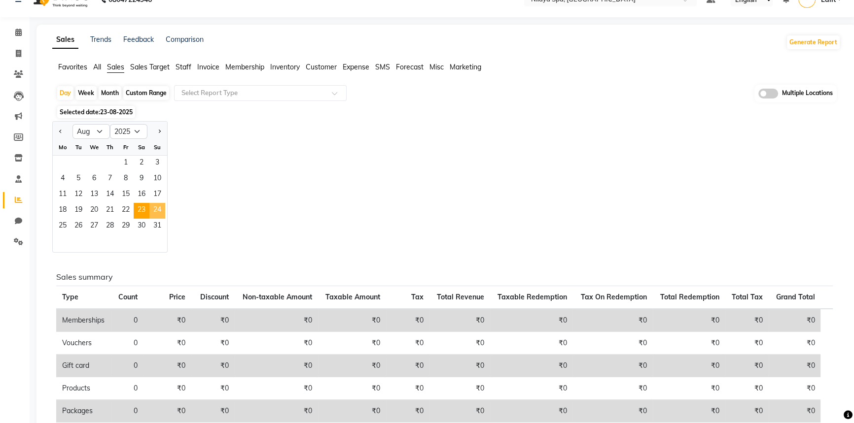
click at [153, 209] on span "24" at bounding box center [157, 211] width 16 height 16
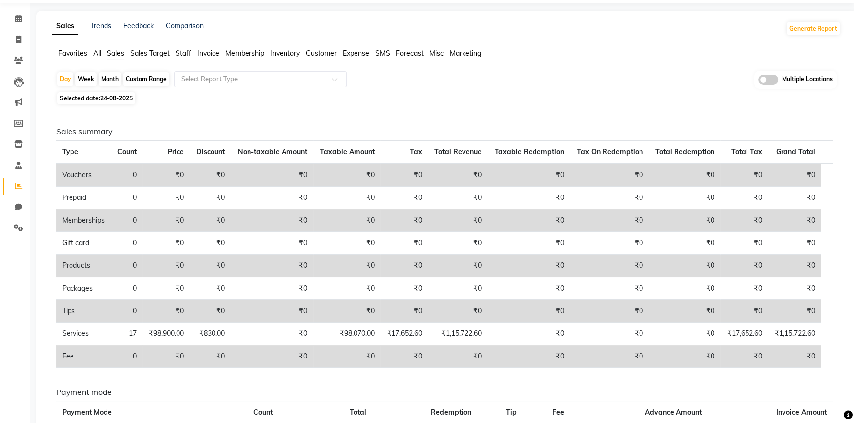
scroll to position [0, 0]
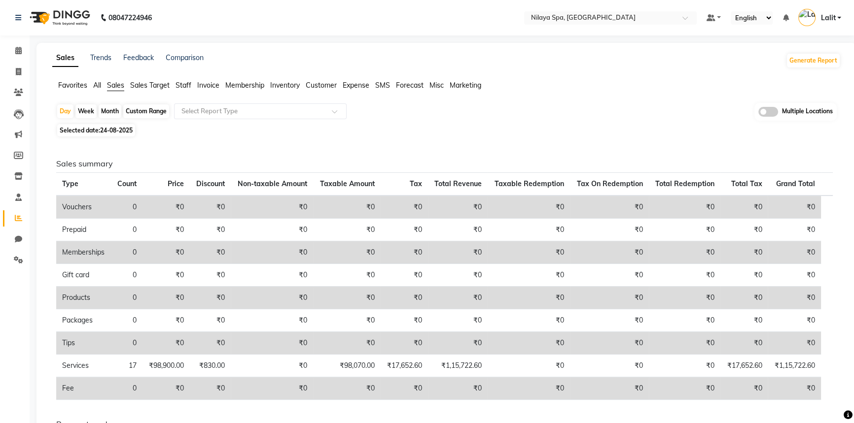
click at [130, 129] on span "24-08-2025" at bounding box center [116, 130] width 33 height 7
select select "8"
select select "2025"
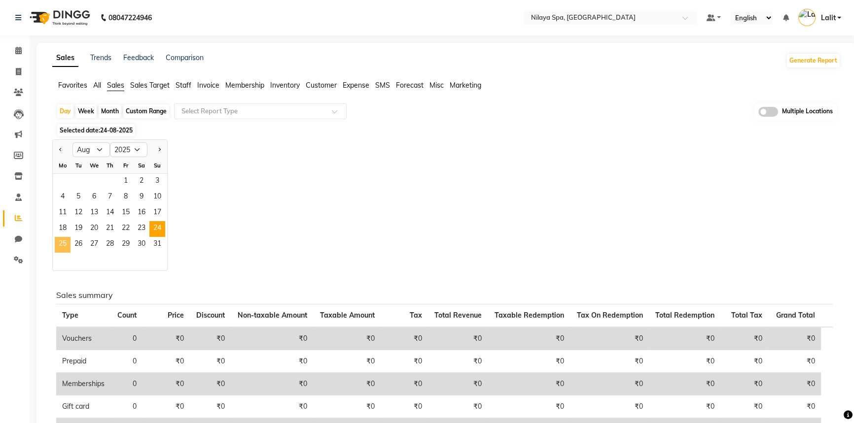
click at [64, 241] on span "25" at bounding box center [63, 245] width 16 height 16
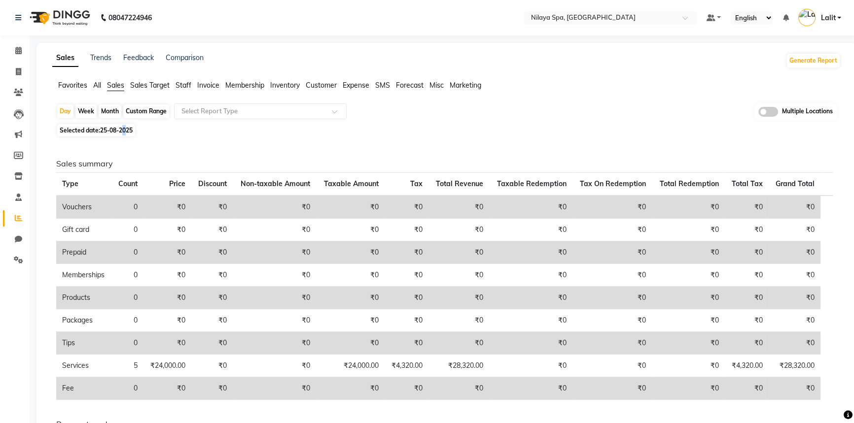
click at [125, 131] on span "25-08-2025" at bounding box center [116, 130] width 33 height 7
select select "8"
select select "2025"
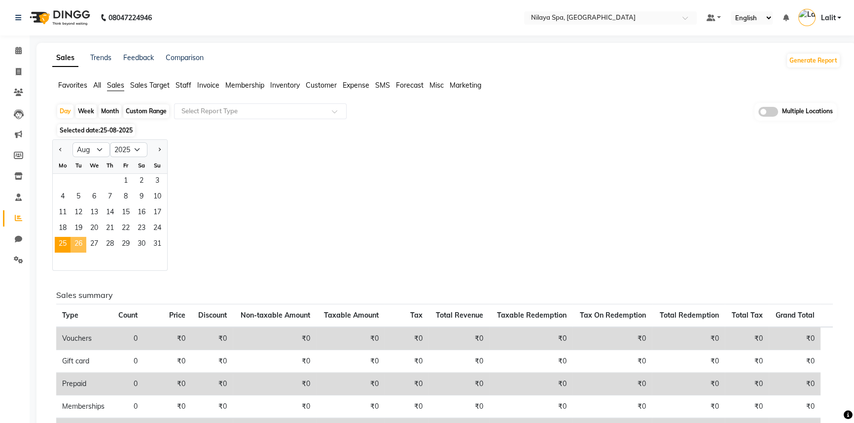
click at [79, 246] on span "26" at bounding box center [78, 245] width 16 height 16
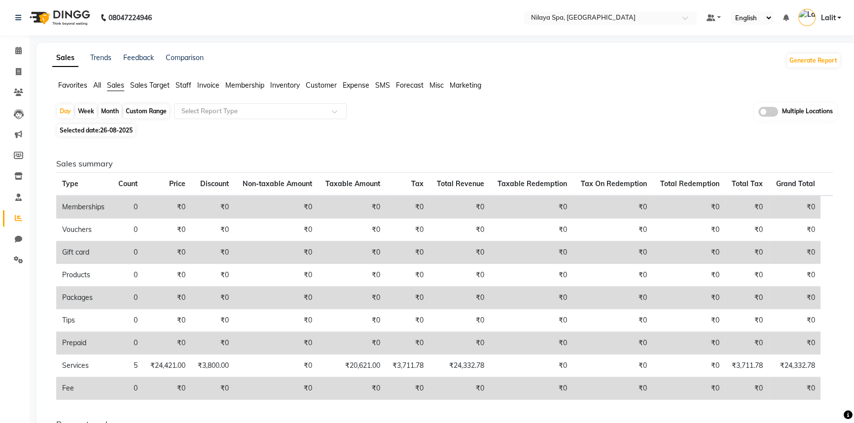
click at [121, 133] on span "26-08-2025" at bounding box center [116, 130] width 33 height 7
select select "8"
select select "2025"
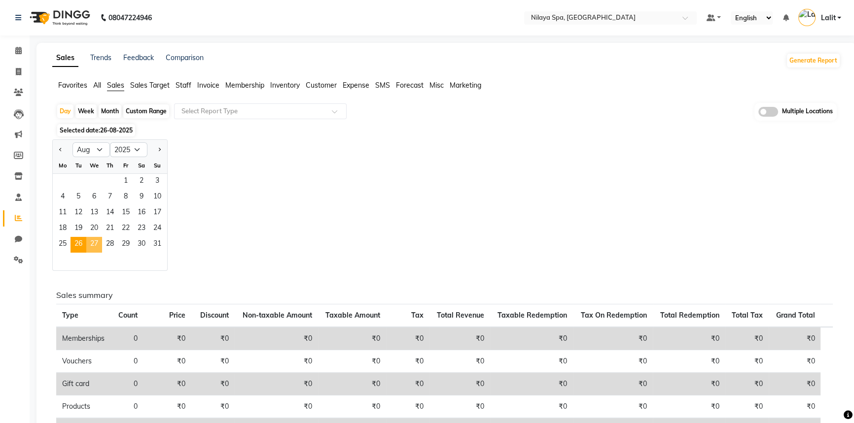
click at [100, 244] on span "27" at bounding box center [94, 245] width 16 height 16
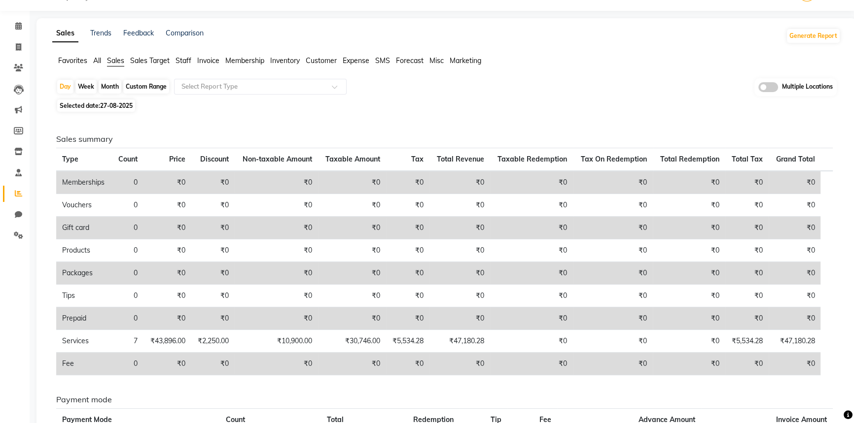
scroll to position [44, 0]
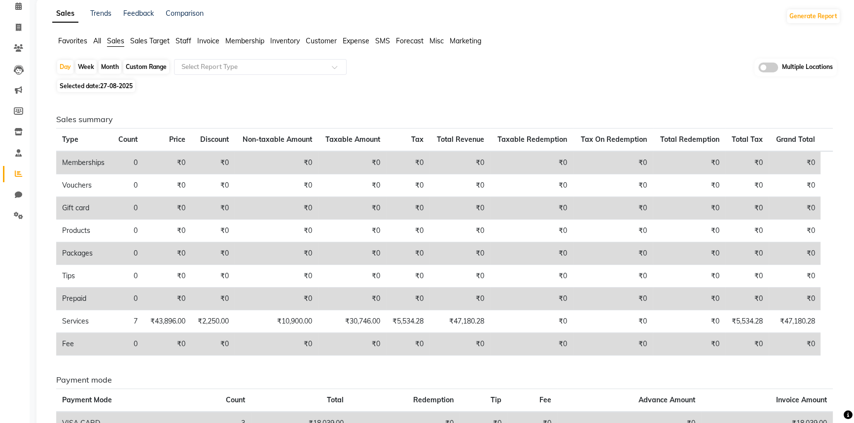
click at [185, 42] on span "Staff" at bounding box center [184, 40] width 16 height 9
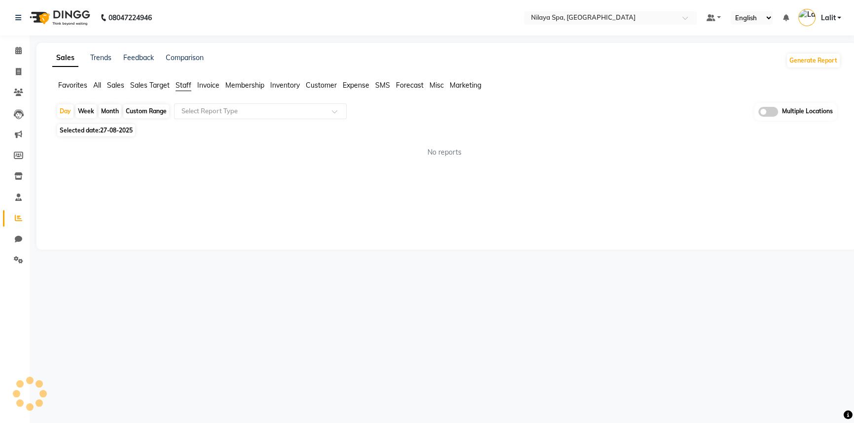
scroll to position [0, 0]
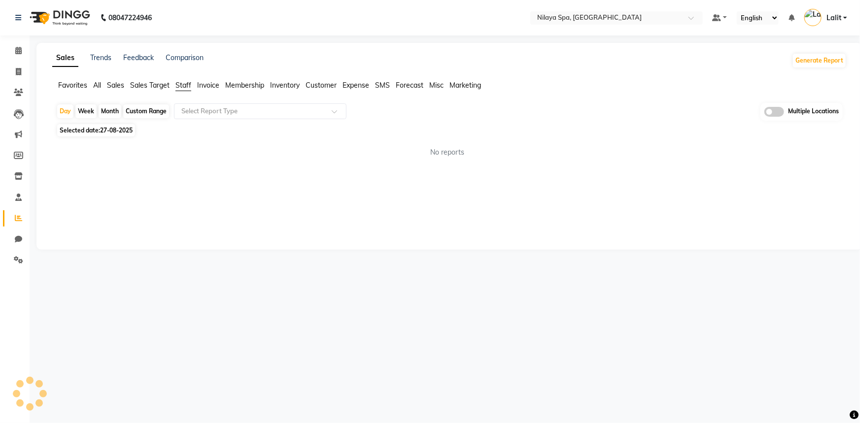
click at [201, 66] on div "Comparison" at bounding box center [185, 61] width 38 height 16
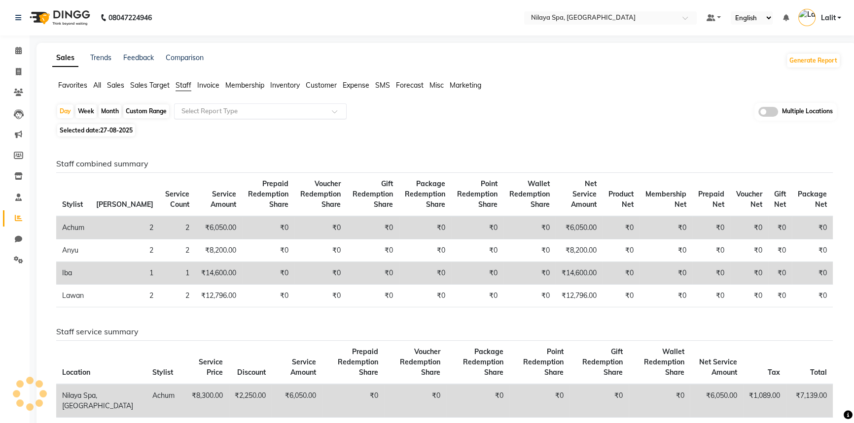
click at [226, 117] on div "Select Report Type" at bounding box center [260, 112] width 173 height 16
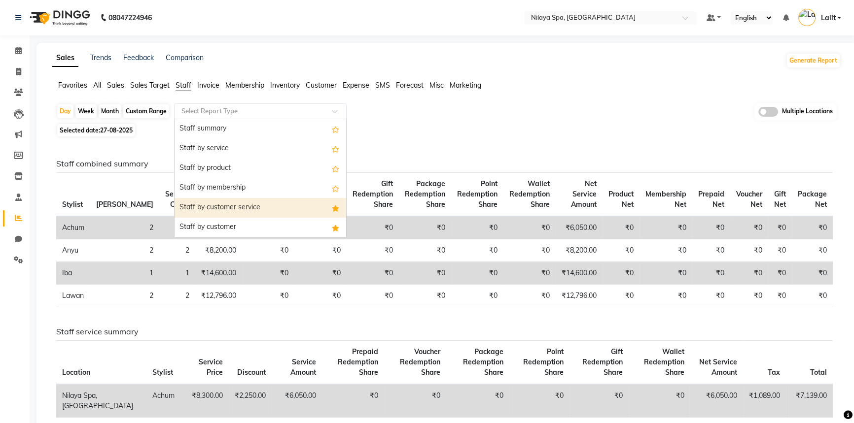
click at [253, 207] on div "Staff by customer service" at bounding box center [261, 208] width 172 height 20
select select "full_report"
select select "csv"
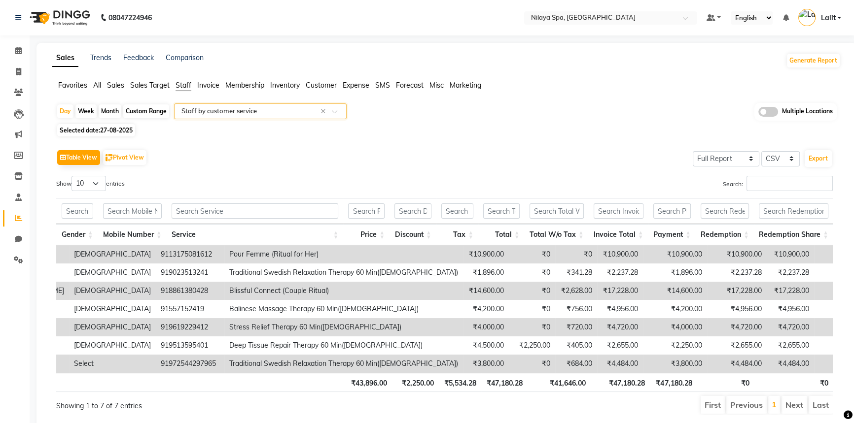
click at [111, 87] on span "Sales" at bounding box center [115, 85] width 17 height 9
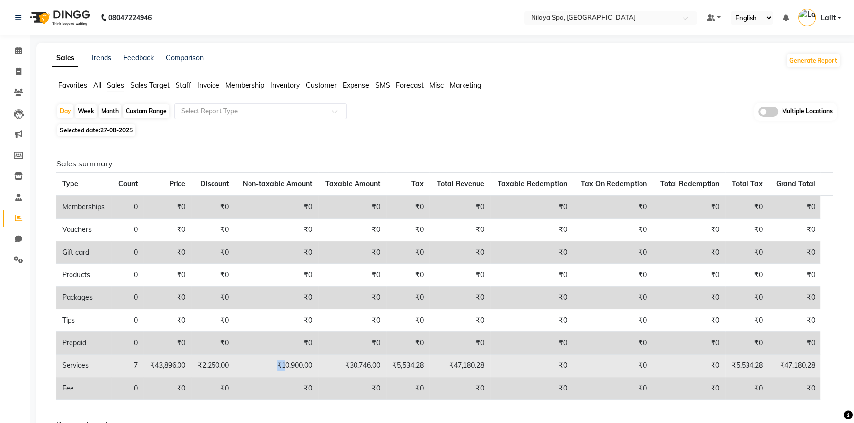
drag, startPoint x: 276, startPoint y: 368, endPoint x: 288, endPoint y: 368, distance: 11.8
click at [288, 368] on td "₹10,900.00" at bounding box center [276, 366] width 83 height 23
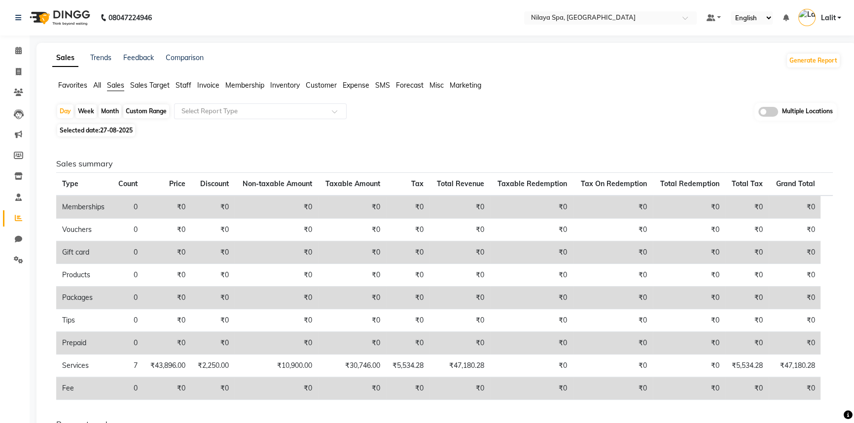
click at [226, 378] on td "₹0" at bounding box center [213, 389] width 44 height 23
click at [188, 84] on span "Staff" at bounding box center [184, 85] width 16 height 9
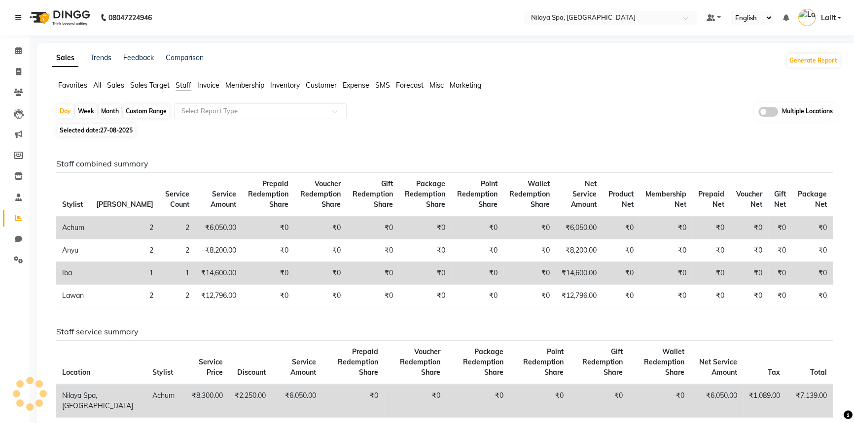
click at [213, 123] on div "Day Week Month Custom Range Select Report Type Multiple Locations Selected date…" at bounding box center [446, 324] width 788 height 442
click at [246, 113] on input "text" at bounding box center [250, 111] width 142 height 10
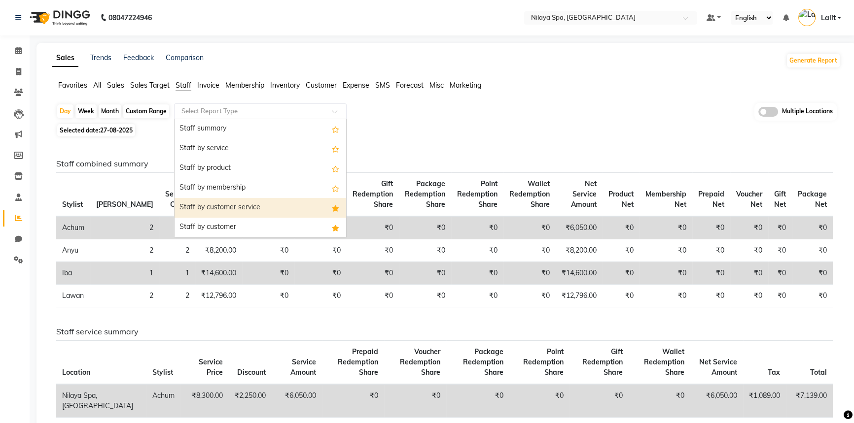
click at [249, 216] on div "Staff by customer service" at bounding box center [261, 208] width 172 height 20
select select "full_report"
select select "csv"
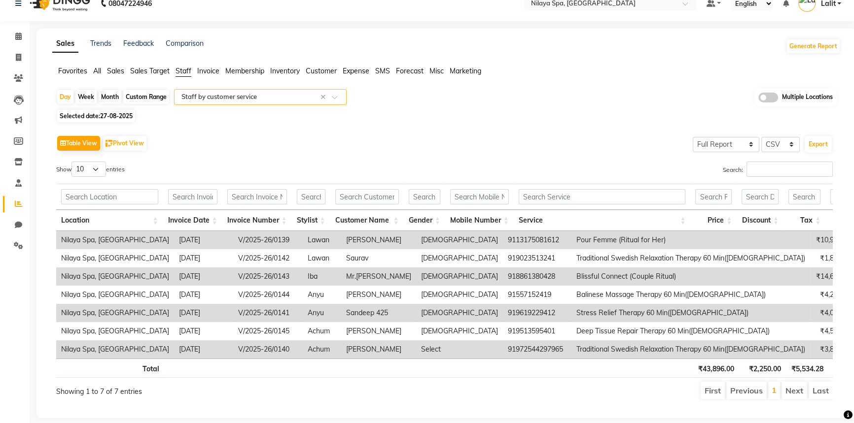
scroll to position [36, 0]
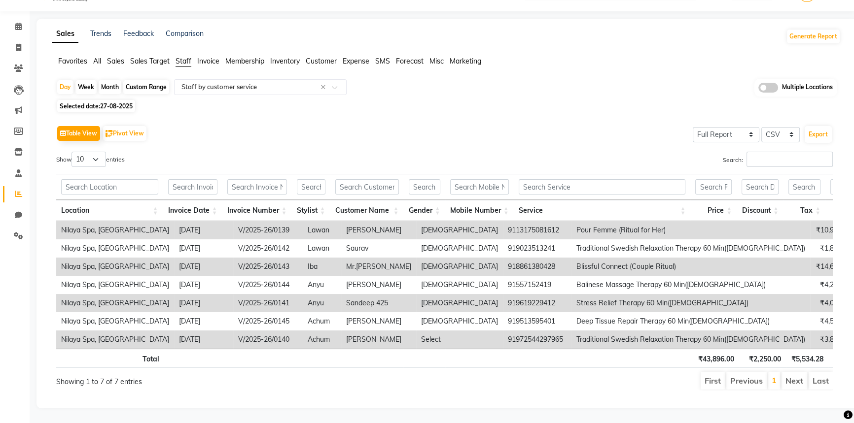
click at [574, 349] on th at bounding box center [603, 358] width 180 height 19
drag, startPoint x: 574, startPoint y: 343, endPoint x: 773, endPoint y: 347, distance: 198.2
click at [797, 349] on tr "Total ₹43,896.00 ₹2,250.00 ₹5,534.28 ₹47,180.28 ₹41,646.00 ₹47,180.28 ₹47,180.2…" at bounding box center [618, 358] width 1124 height 19
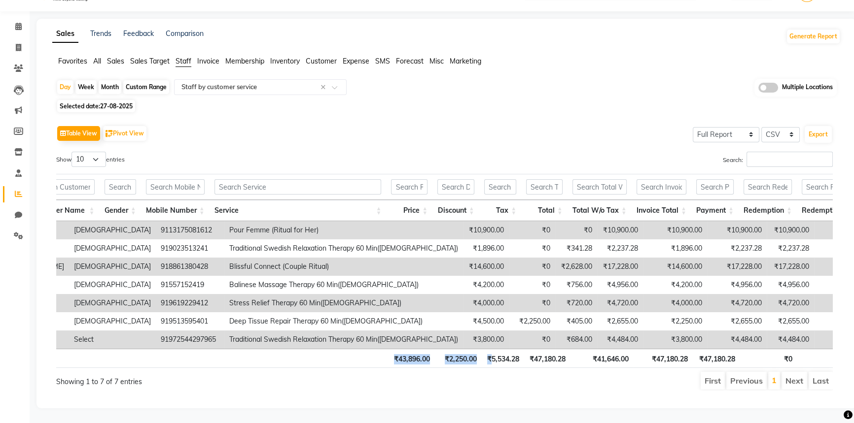
scroll to position [0, 347]
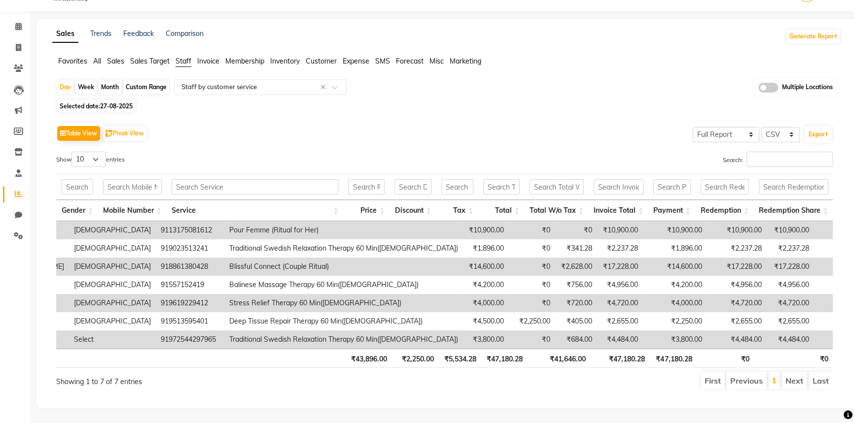
drag, startPoint x: 542, startPoint y: 361, endPoint x: 546, endPoint y: 372, distance: 11.5
click at [542, 362] on div "Total ₹43,896.00 ₹2,250.00 ₹5,534.28 ₹47,180.28 ₹41,646.00 ₹47,180.28 ₹47,180.2…" at bounding box center [444, 360] width 776 height 22
click at [546, 372] on ul "First Previous 1 Next Last" at bounding box center [609, 381] width 447 height 18
click at [116, 103] on span "27-08-2025" at bounding box center [116, 106] width 33 height 7
select select "8"
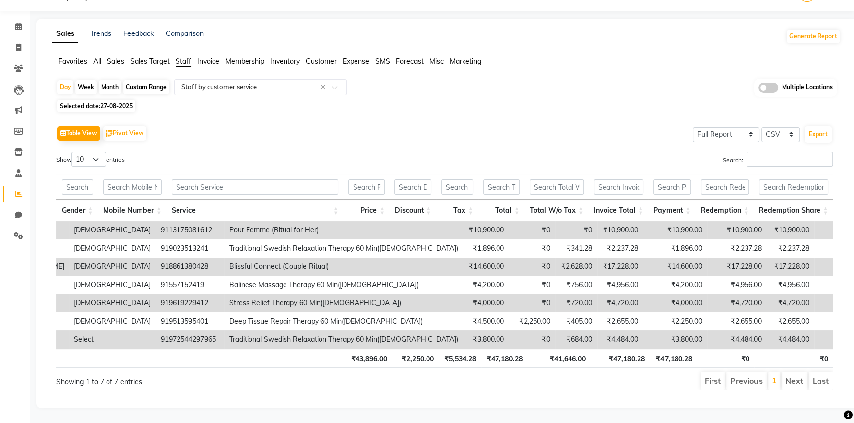
select select "2025"
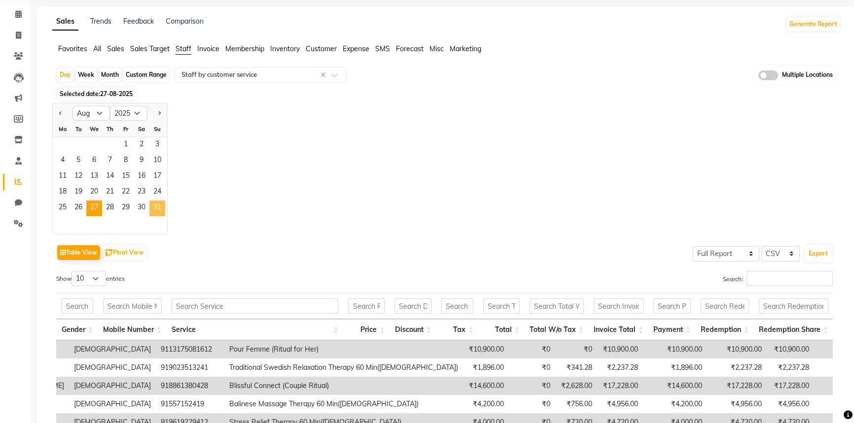
click at [151, 211] on span "31" at bounding box center [157, 209] width 16 height 16
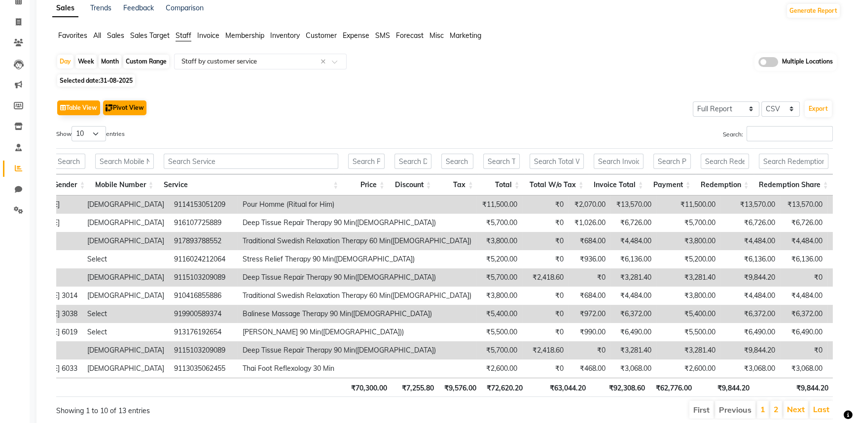
scroll to position [0, 0]
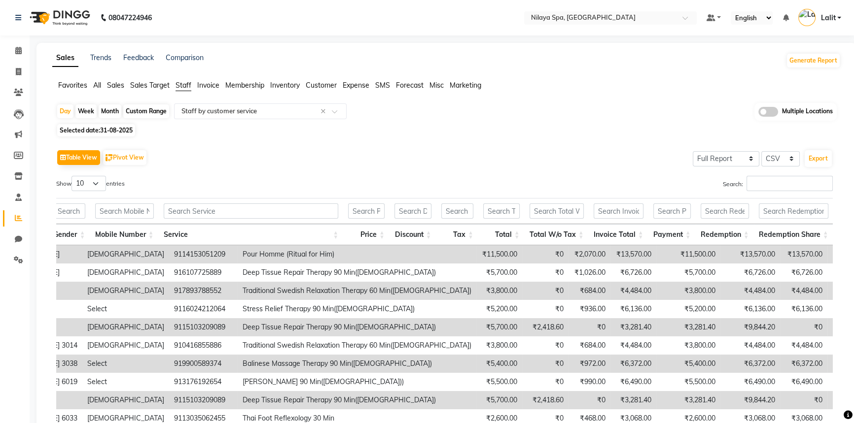
click at [111, 88] on span "Sales" at bounding box center [115, 85] width 17 height 9
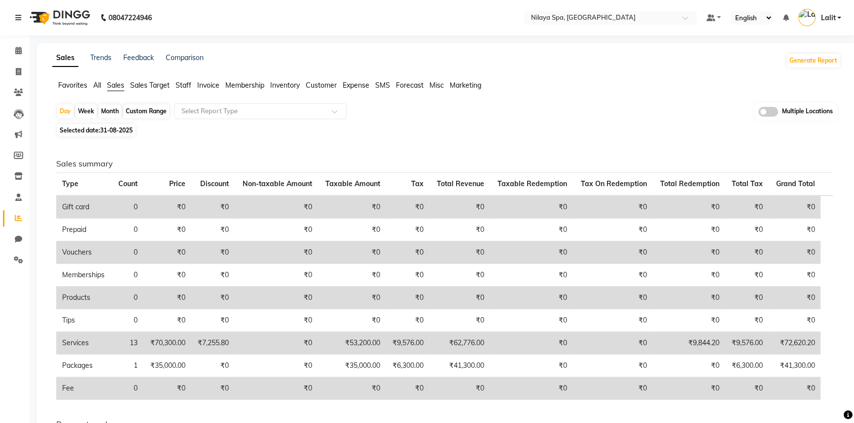
click at [186, 86] on span "Staff" at bounding box center [184, 85] width 16 height 9
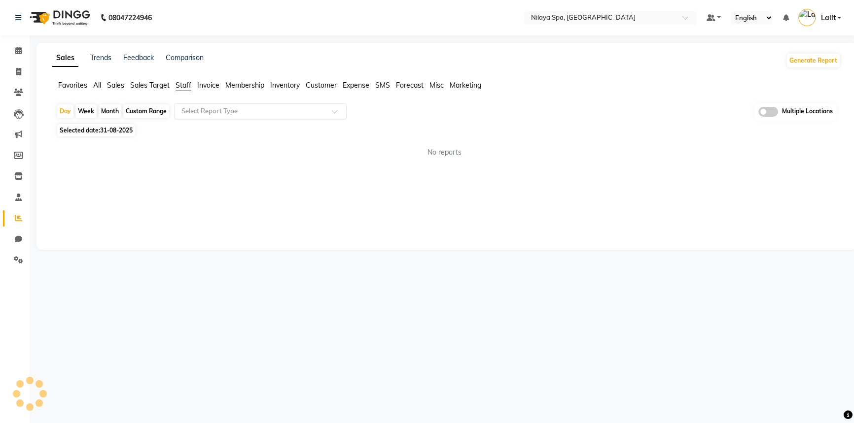
click at [200, 111] on input "text" at bounding box center [250, 111] width 142 height 10
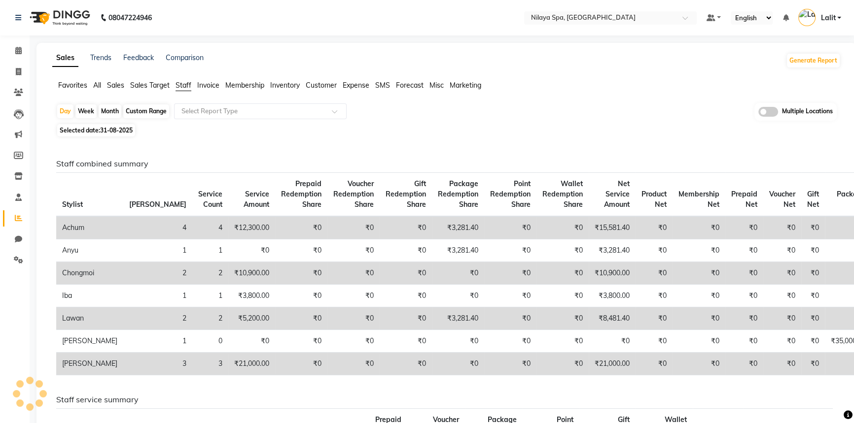
drag, startPoint x: 432, startPoint y: 123, endPoint x: 571, endPoint y: 134, distance: 139.5
click at [433, 123] on div "Day Week Month Custom Range Select Report Type Multiple Locations Selected date…" at bounding box center [446, 402] width 788 height 599
click at [207, 114] on input "text" at bounding box center [250, 111] width 142 height 10
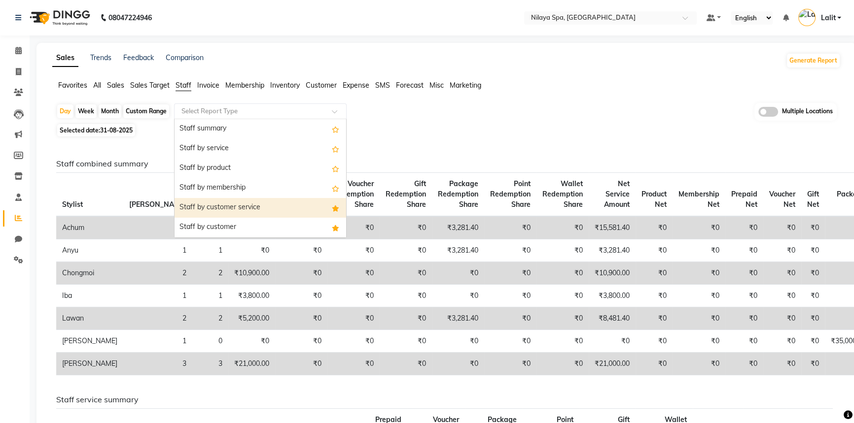
click at [243, 210] on div "Staff by customer service" at bounding box center [261, 208] width 172 height 20
select select "full_report"
select select "csv"
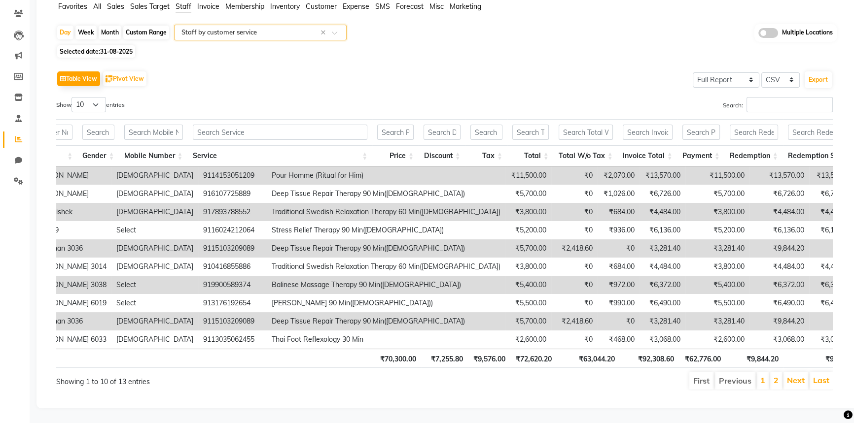
scroll to position [0, 368]
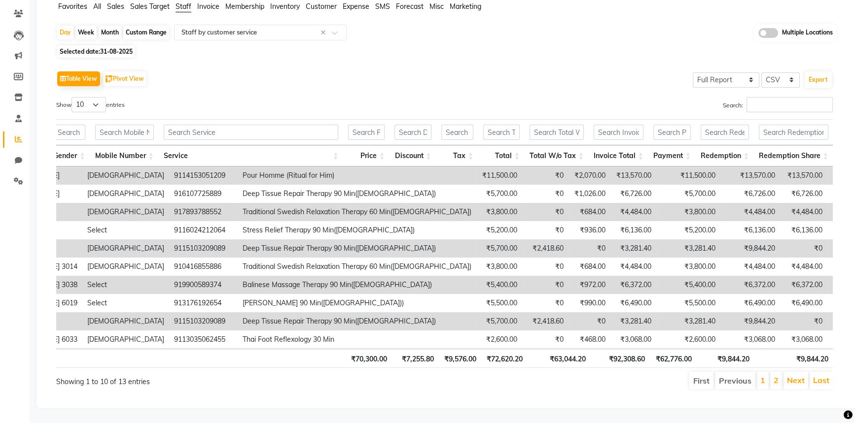
click at [711, 149] on th "Redemption" at bounding box center [725, 155] width 58 height 21
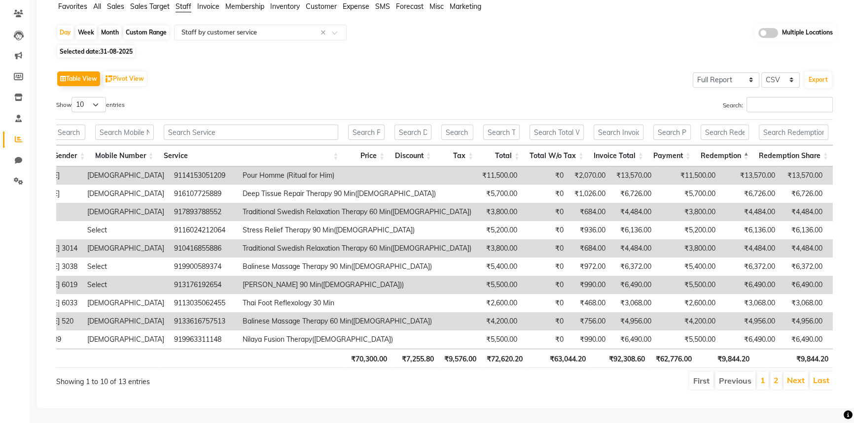
click at [722, 145] on th "Redemption" at bounding box center [725, 155] width 58 height 21
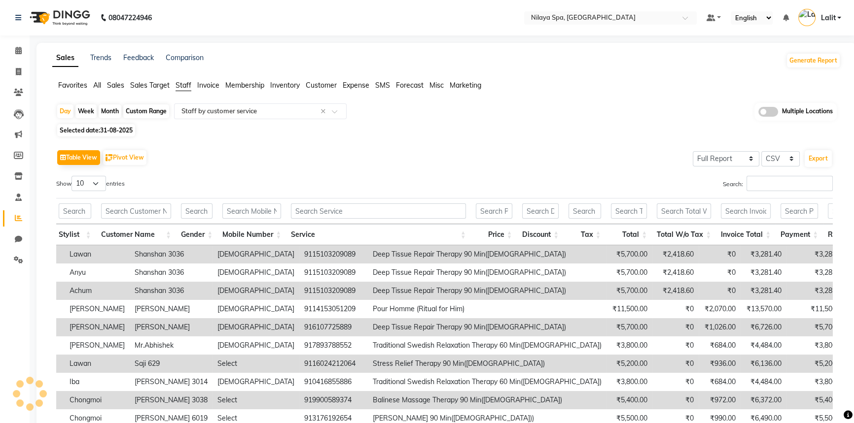
scroll to position [0, 0]
click at [160, 66] on div "Sales Trends Feedback Comparison" at bounding box center [127, 61] width 151 height 16
click at [114, 87] on span "Sales" at bounding box center [115, 85] width 17 height 9
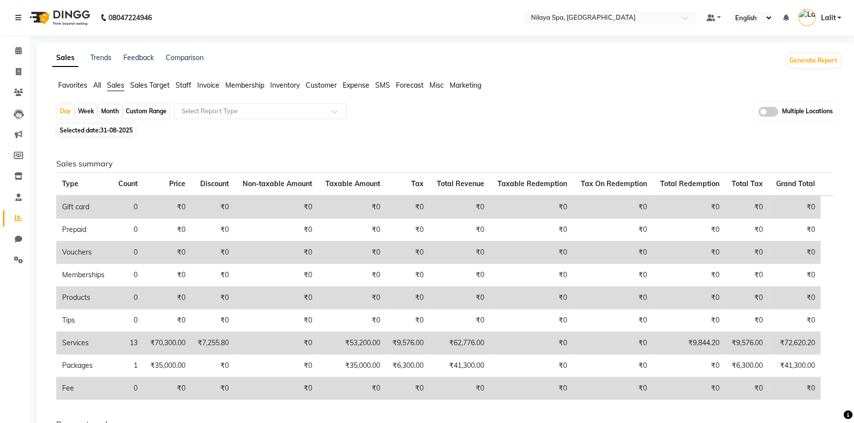
click at [141, 116] on div "Custom Range" at bounding box center [146, 112] width 46 height 14
select select "8"
select select "2025"
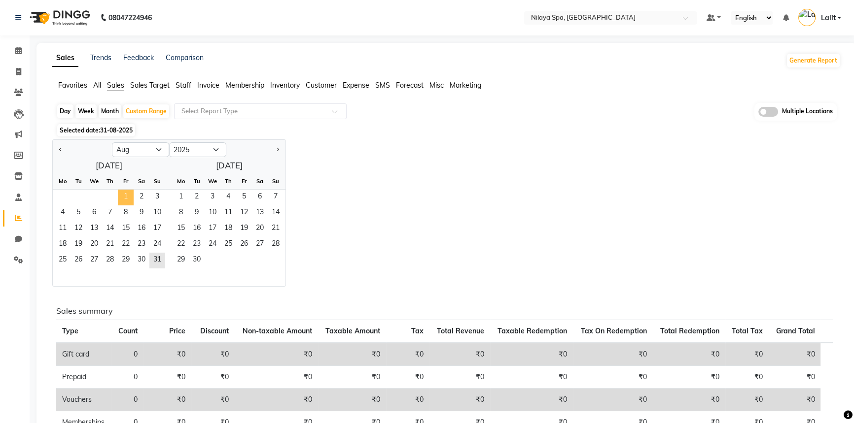
click at [128, 193] on span "1" at bounding box center [126, 198] width 16 height 16
click at [163, 264] on span "31" at bounding box center [157, 261] width 16 height 16
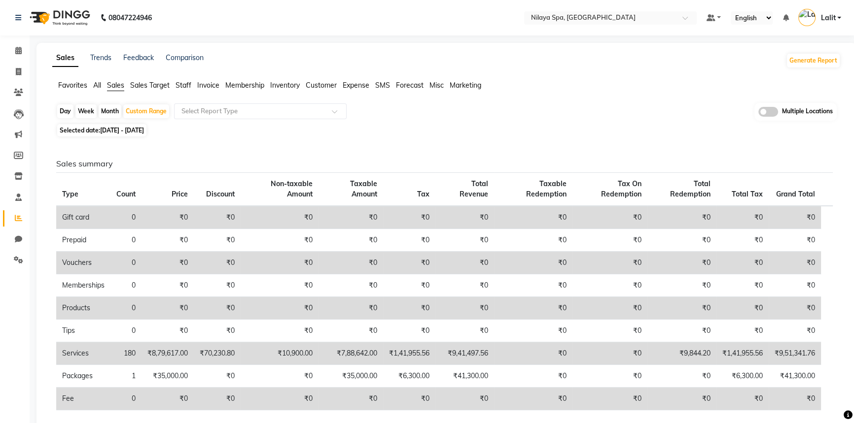
click at [530, 76] on div "Sales Trends Feedback Comparison Generate Report Favorites All Sales Sales Targ…" at bounding box center [446, 376] width 820 height 666
click at [583, 70] on div "Sales Trends Feedback Comparison Generate Report Favorites All Sales Sales Targ…" at bounding box center [446, 376] width 820 height 666
click at [595, 23] on div "Select Location × [GEOGRAPHIC_DATA], [GEOGRAPHIC_DATA]" at bounding box center [610, 17] width 173 height 13
click at [217, 61] on div "Sales Trends Feedback Comparison Generate Report" at bounding box center [446, 61] width 800 height 16
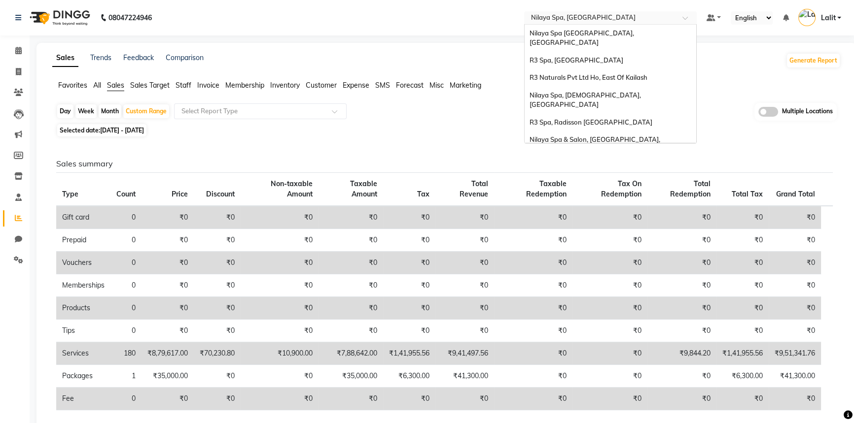
click at [655, 24] on ng-select "Select Location × [GEOGRAPHIC_DATA], [GEOGRAPHIC_DATA] [GEOGRAPHIC_DATA] [GEOGR…" at bounding box center [610, 17] width 173 height 13
click at [483, 112] on div "Day Week Month Custom Range Select Report Type Multiple Locations" at bounding box center [446, 112] width 780 height 18
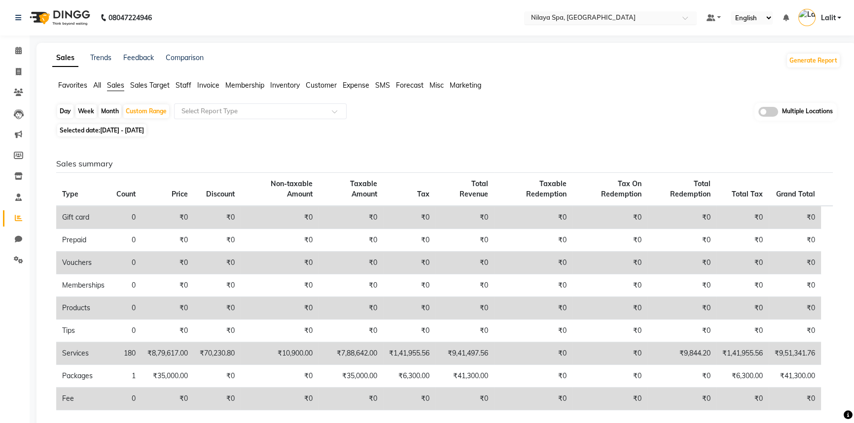
click at [621, 16] on input "text" at bounding box center [600, 19] width 143 height 10
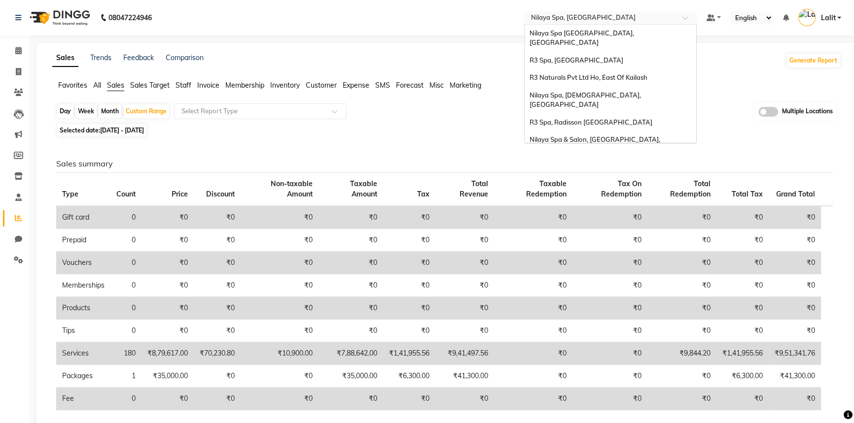
scroll to position [136, 0]
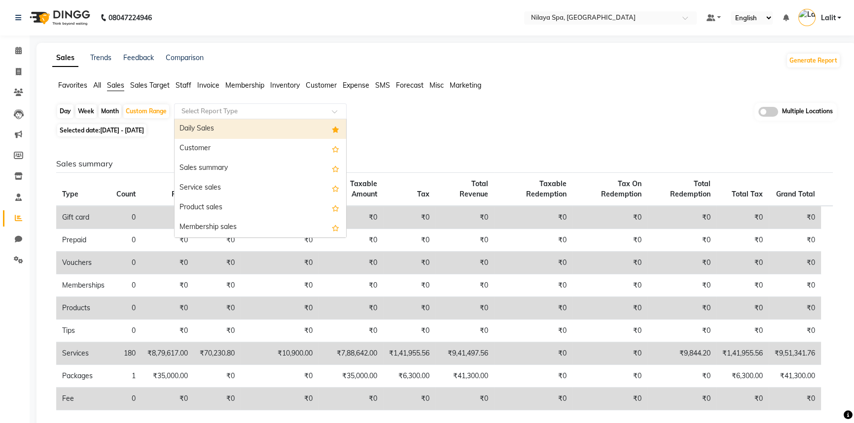
click at [345, 113] on div at bounding box center [261, 111] width 172 height 10
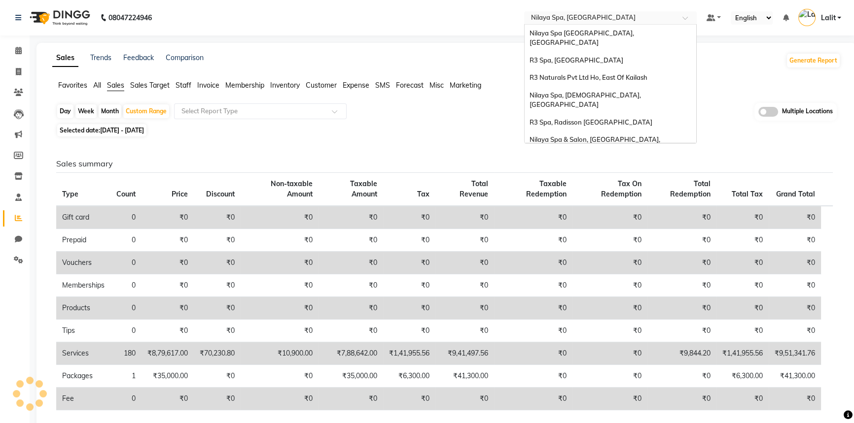
click at [584, 24] on ng-select "Select Location × [GEOGRAPHIC_DATA], [GEOGRAPHIC_DATA] [GEOGRAPHIC_DATA] [GEOGR…" at bounding box center [610, 17] width 173 height 13
click at [574, 55] on div "R3 Spa, [GEOGRAPHIC_DATA]" at bounding box center [611, 61] width 172 height 18
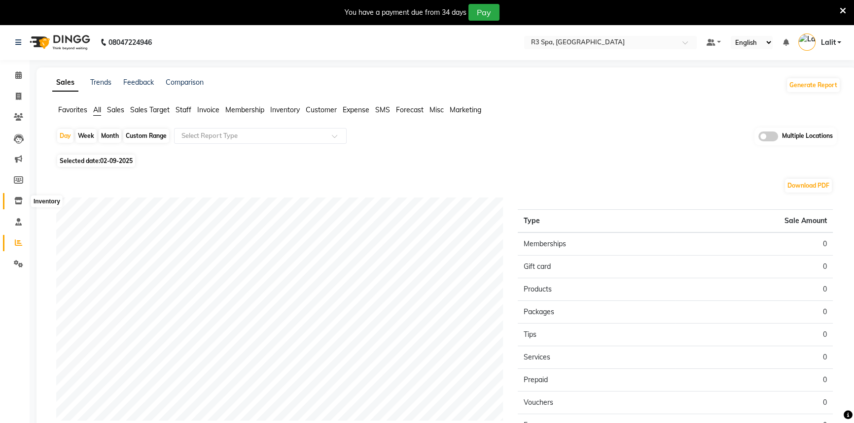
click at [22, 202] on icon at bounding box center [18, 200] width 8 height 7
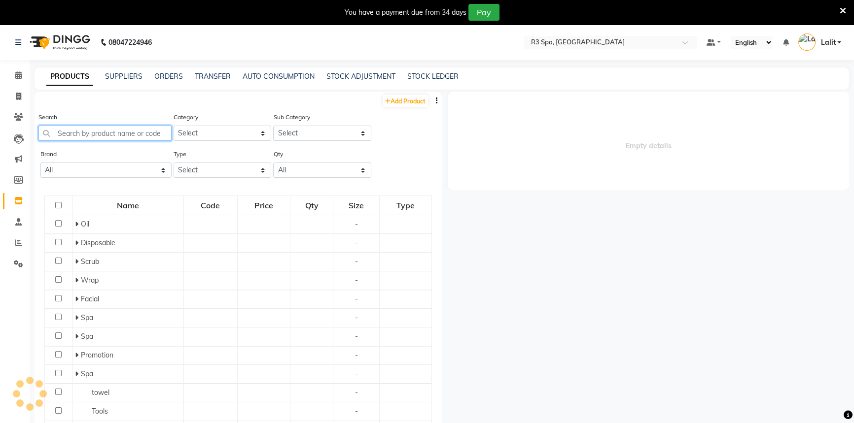
click at [122, 129] on input "text" at bounding box center [104, 133] width 133 height 15
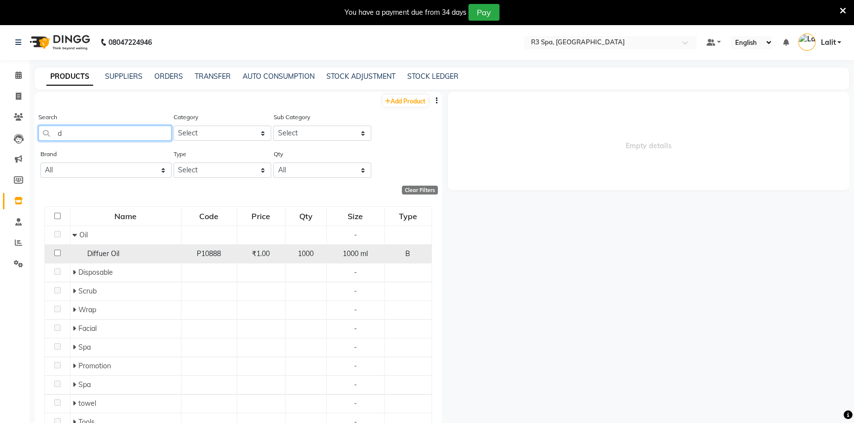
type input "d"
click at [59, 254] on input "checkbox" at bounding box center [57, 253] width 6 height 6
checkbox input "true"
select select
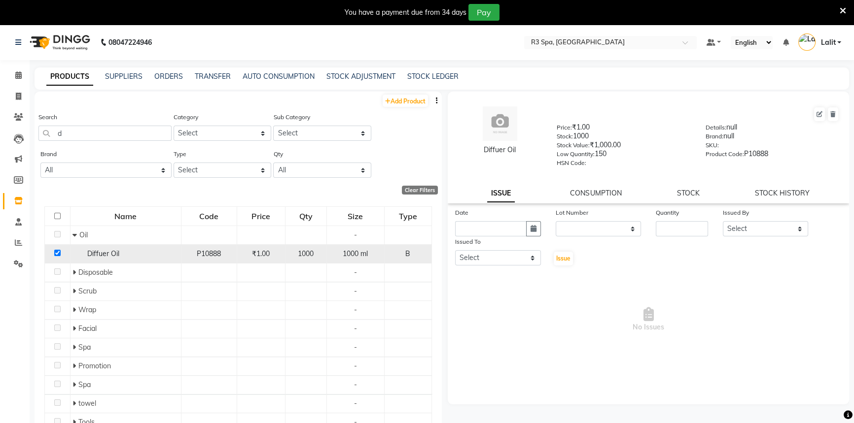
click at [57, 254] on input "checkbox" at bounding box center [57, 253] width 6 height 6
checkbox input "false"
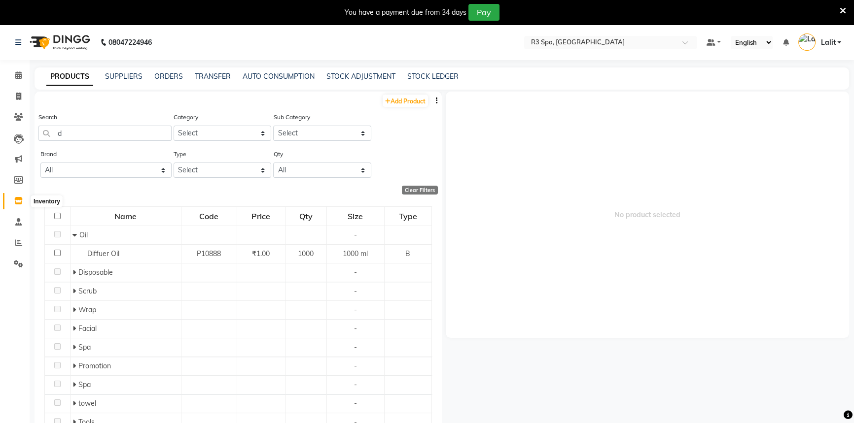
click at [26, 202] on span at bounding box center [18, 201] width 17 height 11
click at [24, 202] on span at bounding box center [18, 201] width 17 height 11
click at [359, 80] on link "STOCK ADJUSTMENT" at bounding box center [360, 76] width 69 height 9
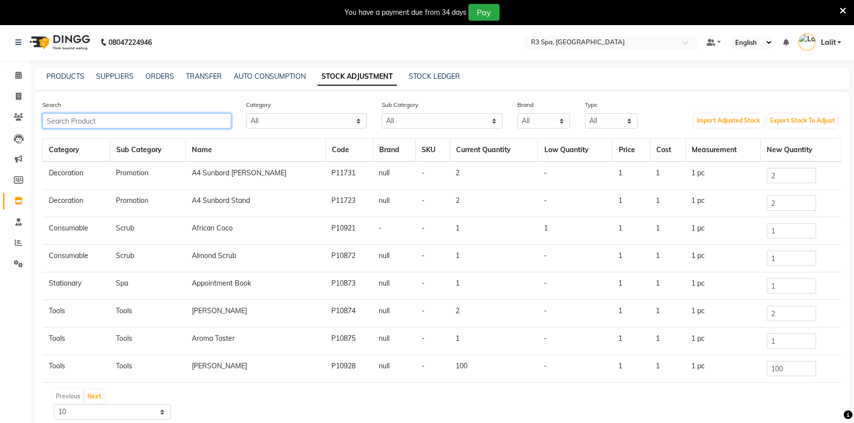
click at [137, 116] on input "text" at bounding box center [136, 120] width 189 height 15
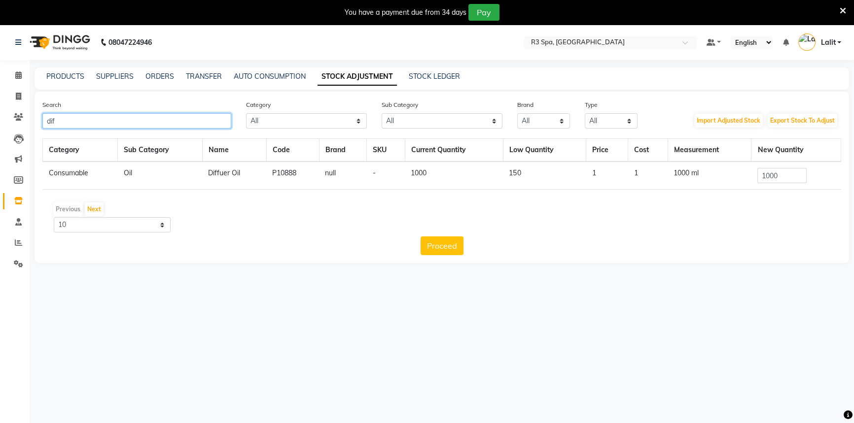
type input "dif"
drag, startPoint x: 794, startPoint y: 177, endPoint x: 745, endPoint y: 215, distance: 61.8
click at [745, 215] on div "Category Sub Category Name Code Brand SKU Current Quantity Low Quantity Price C…" at bounding box center [441, 197] width 799 height 117
click at [748, 217] on div "Previous Next" at bounding box center [441, 210] width 791 height 16
click at [767, 180] on input "1000" at bounding box center [781, 175] width 49 height 15
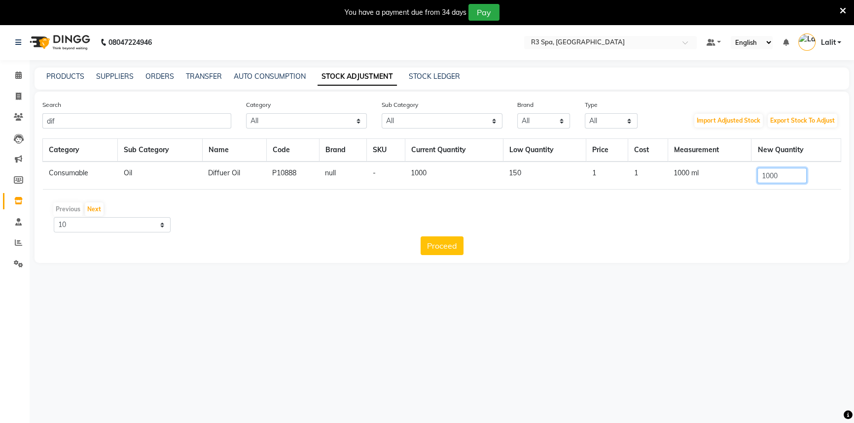
click at [767, 180] on input "1000" at bounding box center [781, 175] width 49 height 15
click at [778, 211] on div "Previous Next" at bounding box center [441, 210] width 791 height 16
drag, startPoint x: 784, startPoint y: 174, endPoint x: 760, endPoint y: 191, distance: 30.0
click at [759, 186] on td "1000" at bounding box center [796, 176] width 90 height 28
drag, startPoint x: 760, startPoint y: 191, endPoint x: 781, endPoint y: 182, distance: 22.5
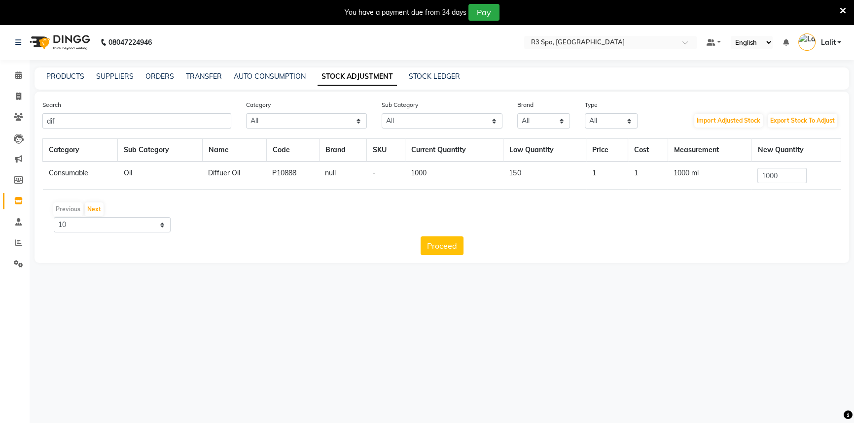
click at [764, 195] on div "Category Sub Category Name Code Brand SKU Current Quantity Low Quantity Price C…" at bounding box center [441, 168] width 799 height 59
click at [788, 171] on input "1000" at bounding box center [781, 175] width 49 height 15
drag, startPoint x: 800, startPoint y: 176, endPoint x: 793, endPoint y: 231, distance: 55.6
click at [756, 178] on td "1000" at bounding box center [796, 176] width 90 height 28
click at [791, 231] on div "Previous Next 10 50 100" at bounding box center [441, 217] width 791 height 31
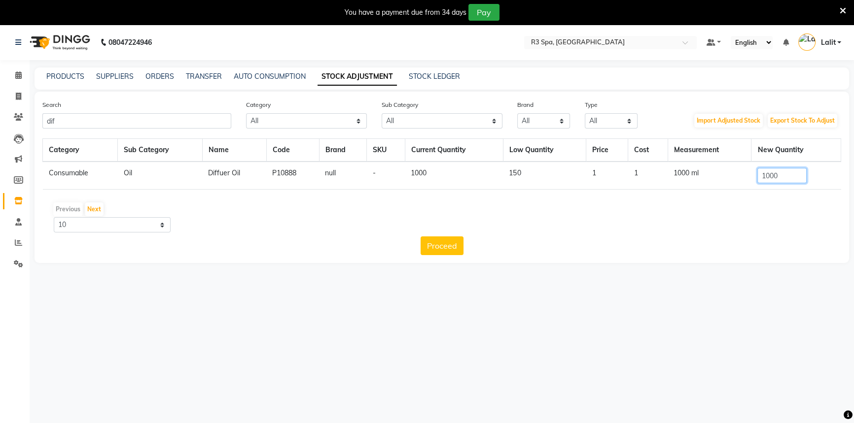
drag, startPoint x: 791, startPoint y: 178, endPoint x: 712, endPoint y: 178, distance: 78.9
click at [712, 178] on tr "Consumable Oil Diffuer Oil P10888 null - 1000 150 1 1 1000 ml 1000" at bounding box center [442, 176] width 798 height 28
click at [442, 251] on button "Proceed" at bounding box center [442, 246] width 43 height 19
click at [65, 71] on div "PRODUCTS" at bounding box center [65, 76] width 38 height 10
click at [65, 79] on link "PRODUCTS" at bounding box center [65, 76] width 38 height 9
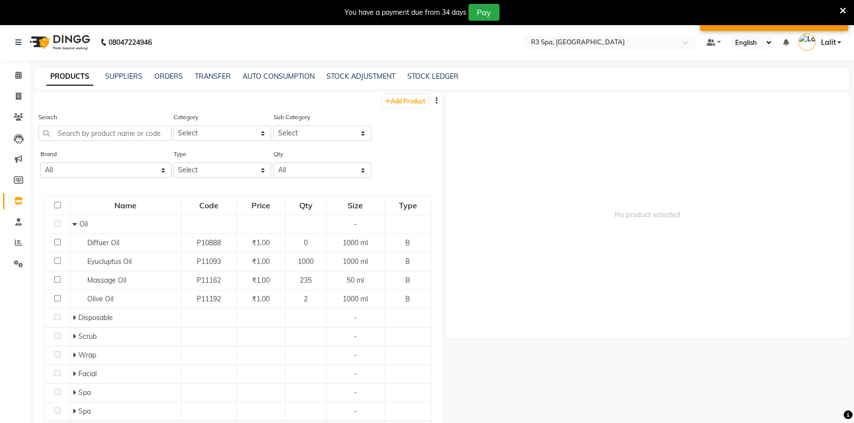
click at [75, 79] on link "PRODUCTS" at bounding box center [69, 77] width 47 height 18
click at [108, 137] on input "text" at bounding box center [104, 133] width 133 height 15
click at [840, 10] on icon at bounding box center [843, 10] width 6 height 9
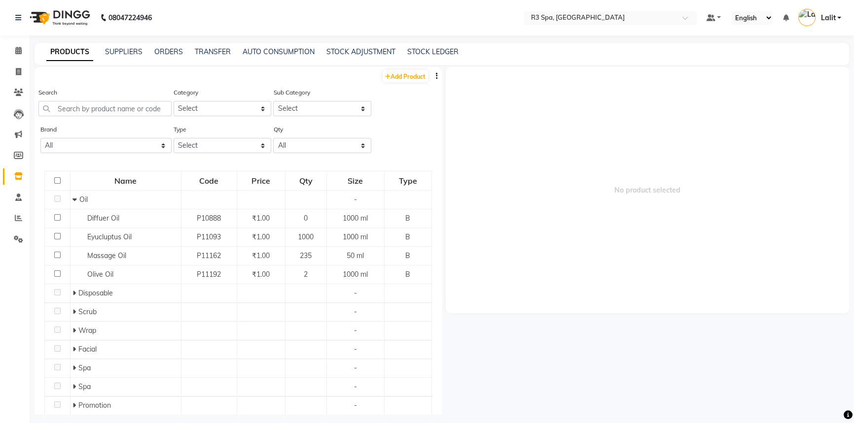
drag, startPoint x: 669, startPoint y: 56, endPoint x: 806, endPoint y: 55, distance: 137.1
click at [806, 55] on div "PRODUCTS SUPPLIERS ORDERS TRANSFER AUTO CONSUMPTION STOCK ADJUSTMENT STOCK LEDG…" at bounding box center [436, 52] width 803 height 10
click at [552, 74] on span "No product selected" at bounding box center [647, 190] width 403 height 246
click at [152, 38] on div "08047224946 Select Location × R3 Spa, Vijayawada Default Panel My Panel English…" at bounding box center [427, 215] width 854 height 430
drag, startPoint x: 108, startPoint y: 20, endPoint x: 174, endPoint y: 24, distance: 65.7
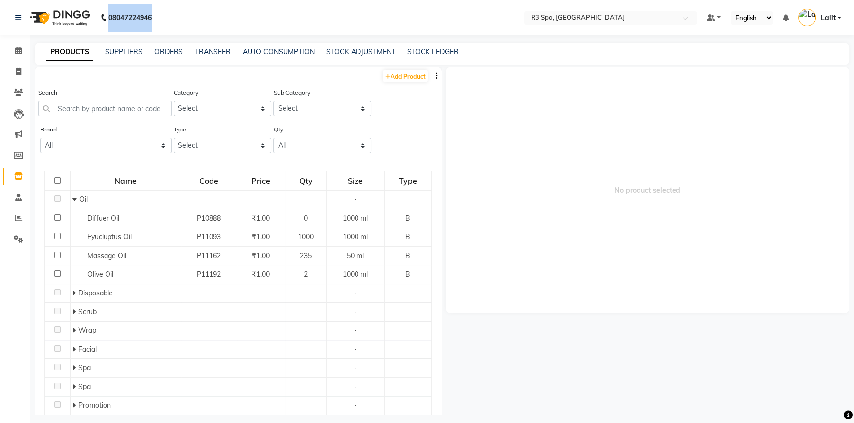
click at [172, 24] on nav "08047224946 Need Help? Call us on 08047224946 Select Location × R3 Spa, Vijayaw…" at bounding box center [427, 17] width 854 height 35
click at [183, 22] on nav "08047224946 Select Location × R3 Spa, Vijayawada Default Panel My Panel English…" at bounding box center [427, 17] width 854 height 35
click at [488, 54] on div "PRODUCTS SUPPLIERS ORDERS TRANSFER AUTO CONSUMPTION STOCK ADJUSTMENT STOCK LEDG…" at bounding box center [436, 52] width 803 height 10
click at [515, 60] on div "PRODUCTS SUPPLIERS ORDERS TRANSFER AUTO CONSUMPTION STOCK ADJUSTMENT STOCK LEDG…" at bounding box center [442, 54] width 814 height 22
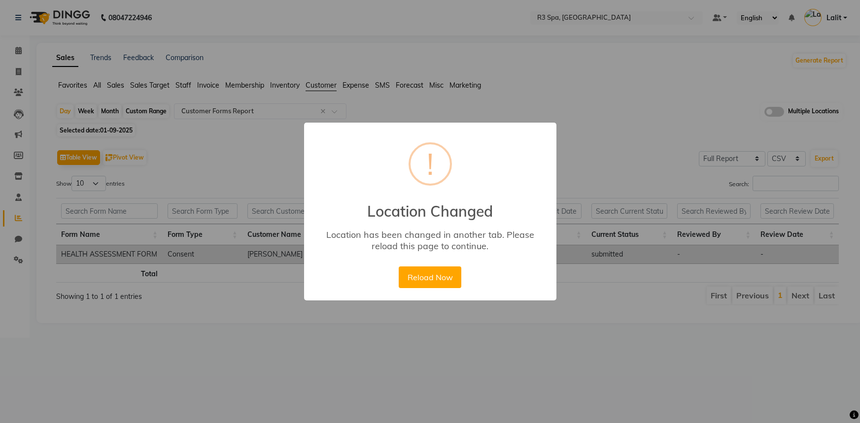
select select "full_report"
select select "csv"
click at [424, 283] on button "Reload Now" at bounding box center [430, 278] width 63 height 22
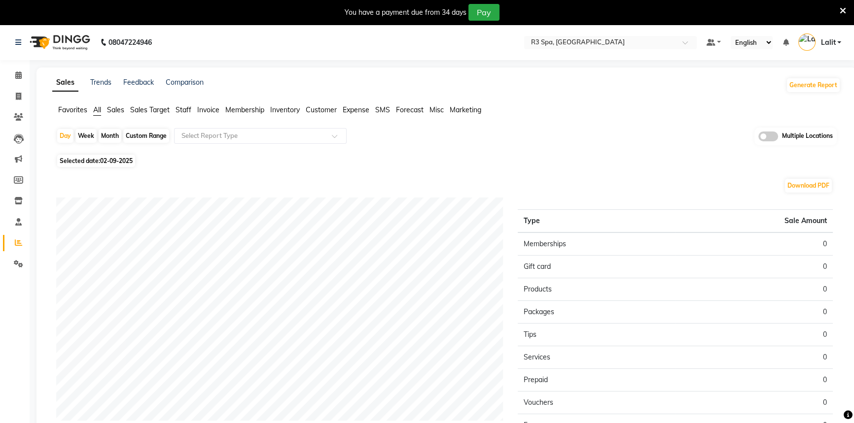
click at [838, 15] on div "You have a payment due from 34 days Pay" at bounding box center [422, 12] width 836 height 17
click at [843, 9] on icon at bounding box center [843, 10] width 6 height 9
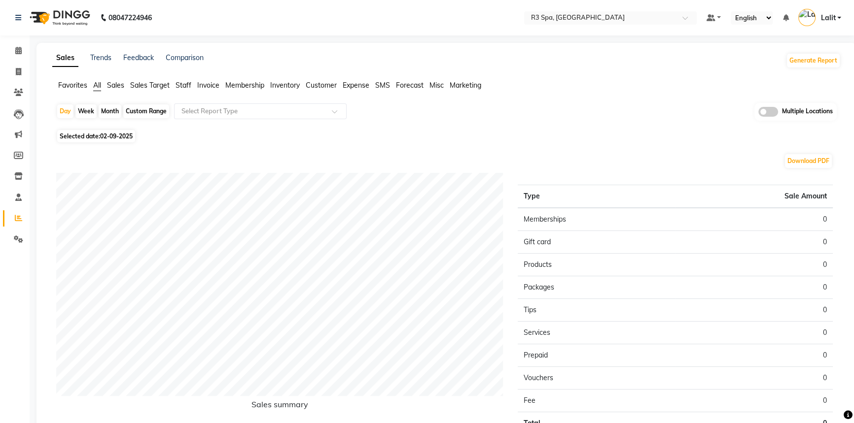
drag, startPoint x: 444, startPoint y: 43, endPoint x: 317, endPoint y: 24, distance: 128.7
click at [435, 43] on div "Sales Trends Feedback Comparison Generate Report Favorites All Sales Sales Targ…" at bounding box center [446, 260] width 820 height 434
click at [309, 21] on nav "08047224946 Select Location × R3 Spa, Vijayawada Default Panel My Panel English…" at bounding box center [427, 17] width 854 height 35
click at [568, 79] on div "Sales Trends Feedback Comparison Generate Report Favorites All Sales Sales Targ…" at bounding box center [446, 260] width 820 height 434
